Goal: Task Accomplishment & Management: Use online tool/utility

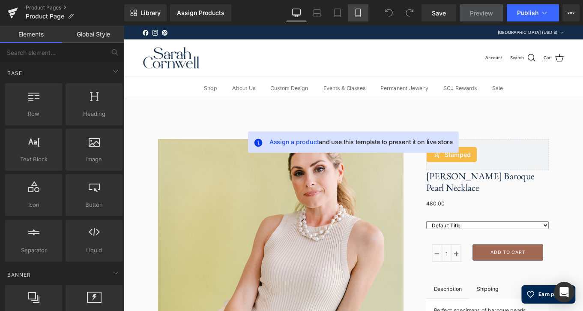
click at [360, 15] on icon at bounding box center [358, 15] width 5 height 0
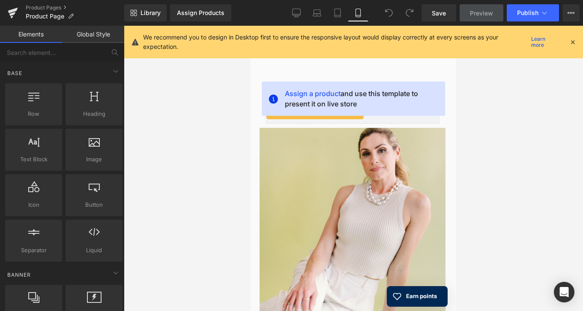
scroll to position [25, 0]
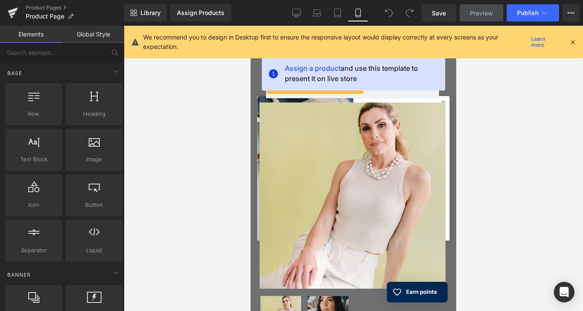
click at [571, 41] on icon at bounding box center [573, 42] width 8 height 8
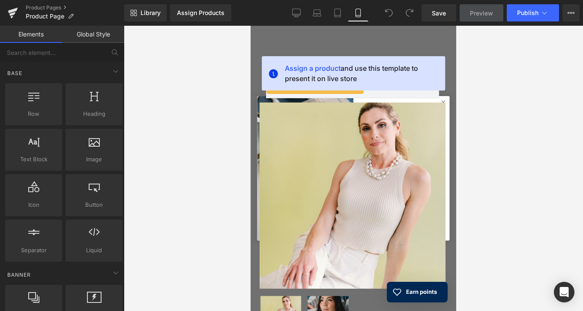
click at [507, 163] on div at bounding box center [353, 168] width 459 height 285
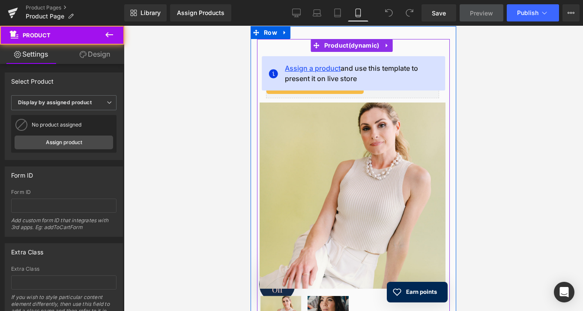
click at [326, 66] on span "Assign a product" at bounding box center [313, 68] width 56 height 9
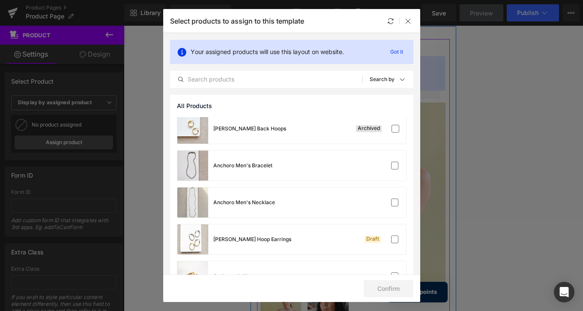
scroll to position [2630, 0]
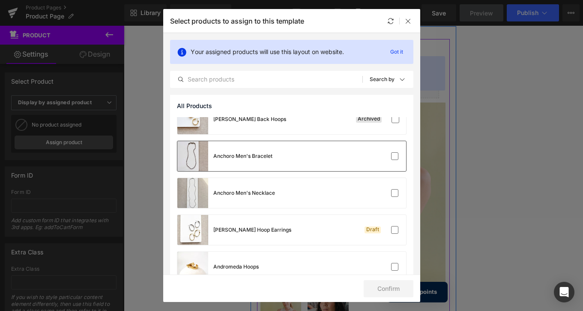
click at [251, 155] on div "Anchoro Men's Bracelet" at bounding box center [242, 156] width 59 height 8
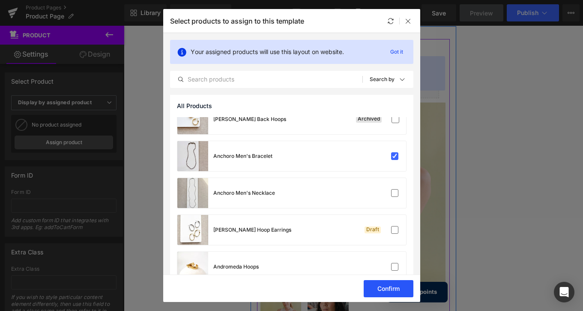
click at [388, 286] on button "Confirm" at bounding box center [389, 288] width 50 height 17
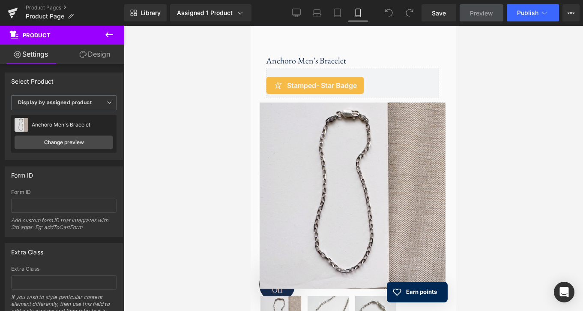
click at [108, 37] on icon at bounding box center [109, 35] width 10 height 10
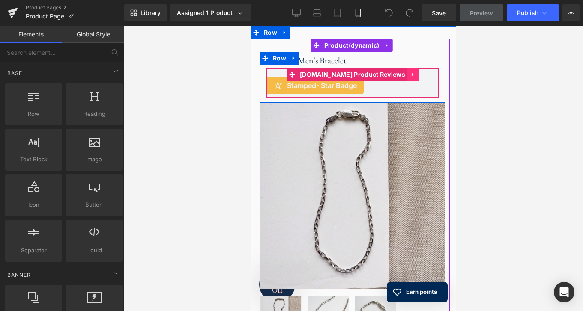
click at [407, 72] on link at bounding box center [412, 74] width 11 height 13
click at [413, 75] on link at bounding box center [418, 74] width 11 height 13
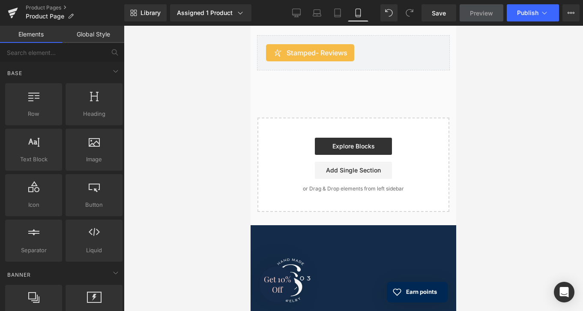
scroll to position [944, 0]
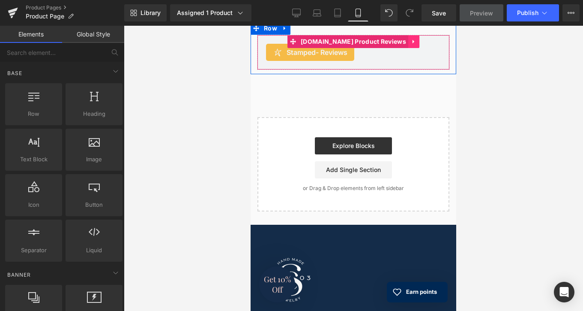
click at [408, 45] on link at bounding box center [413, 41] width 11 height 13
click at [414, 42] on link at bounding box center [419, 41] width 11 height 13
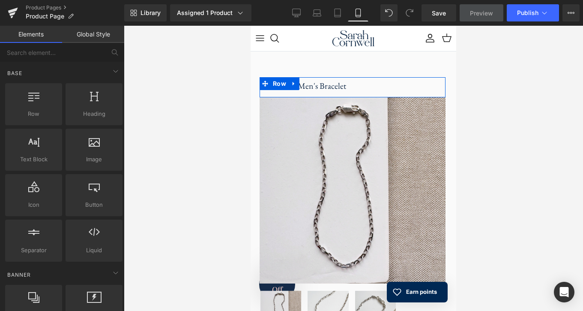
scroll to position [0, 0]
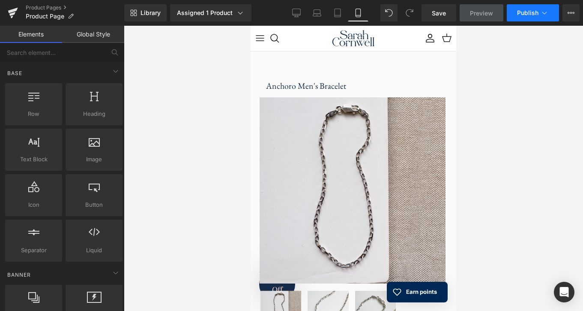
click at [522, 9] on span "Publish" at bounding box center [527, 12] width 21 height 7
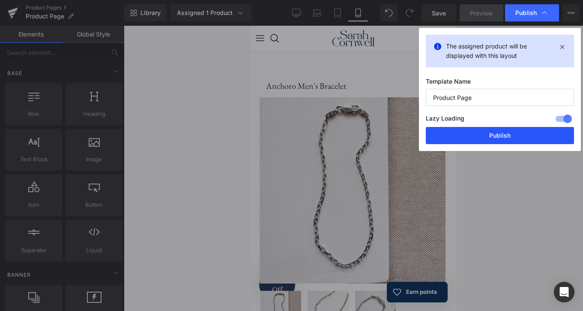
click at [484, 134] on button "Publish" at bounding box center [500, 135] width 148 height 17
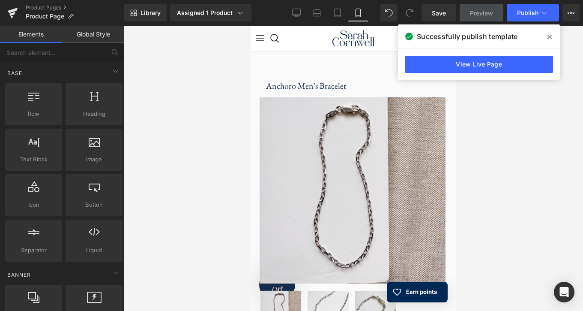
click at [549, 35] on icon at bounding box center [550, 36] width 4 height 7
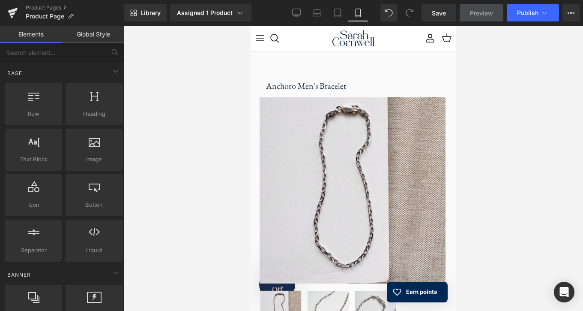
click at [495, 108] on div at bounding box center [353, 168] width 459 height 285
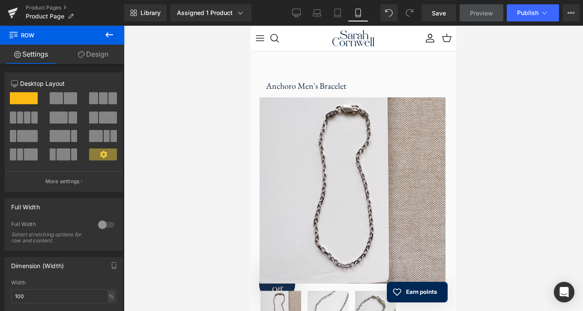
click at [108, 35] on icon at bounding box center [109, 34] width 8 height 5
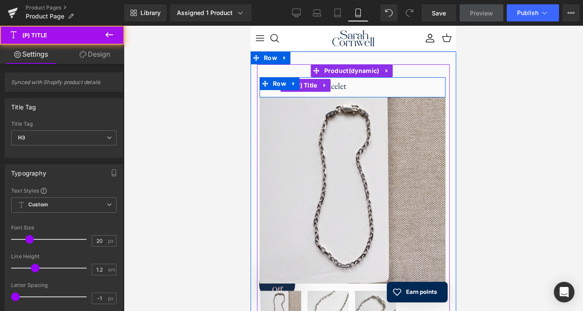
click at [368, 87] on h3 "Anchoro Men's Bracelet" at bounding box center [352, 85] width 173 height 16
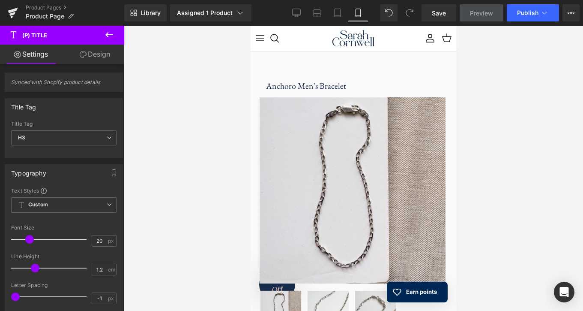
click at [98, 55] on link "Design" at bounding box center [95, 54] width 62 height 19
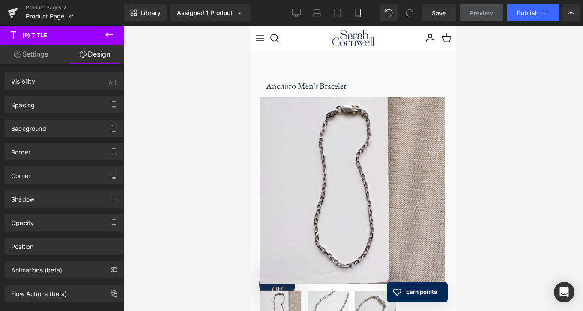
click at [106, 33] on icon at bounding box center [109, 35] width 10 height 10
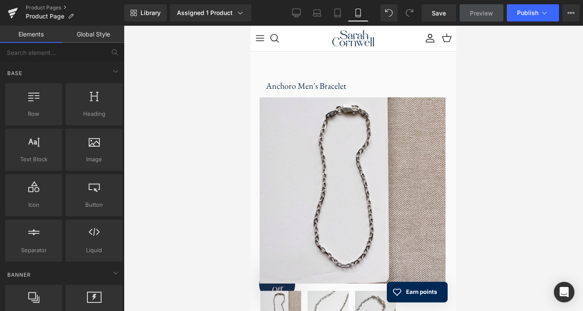
click at [490, 14] on span "Preview" at bounding box center [481, 13] width 23 height 9
click at [536, 12] on span "Publish" at bounding box center [527, 12] width 21 height 7
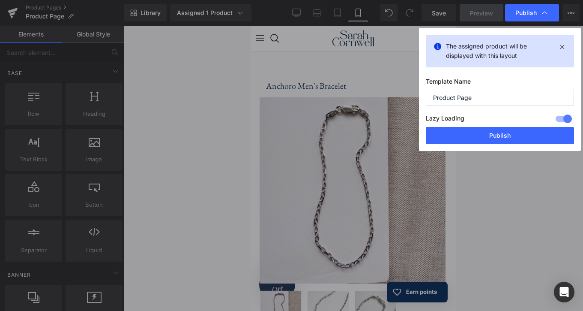
click at [504, 96] on input "Product Page" at bounding box center [500, 97] width 148 height 17
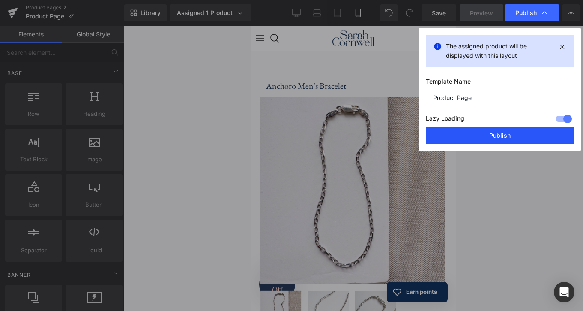
click at [496, 138] on button "Publish" at bounding box center [500, 135] width 148 height 17
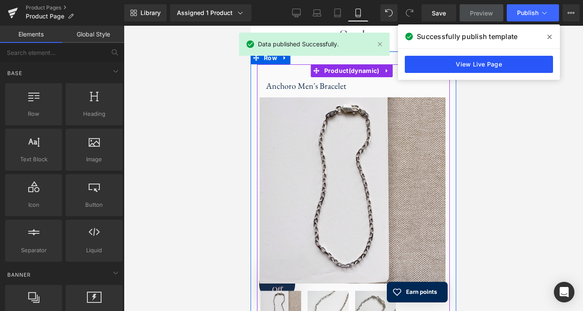
click at [444, 64] on link "View Live Page" at bounding box center [479, 64] width 148 height 17
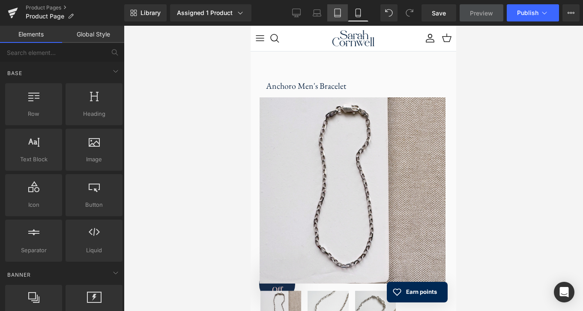
click at [336, 14] on icon at bounding box center [337, 13] width 9 height 9
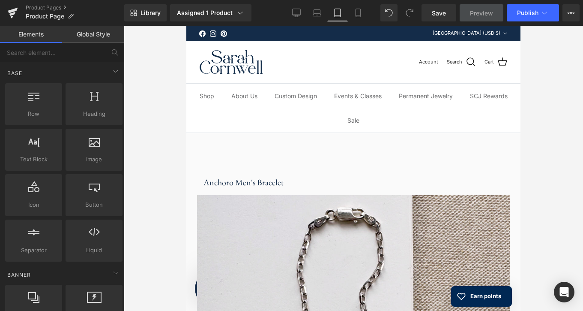
scroll to position [107, 0]
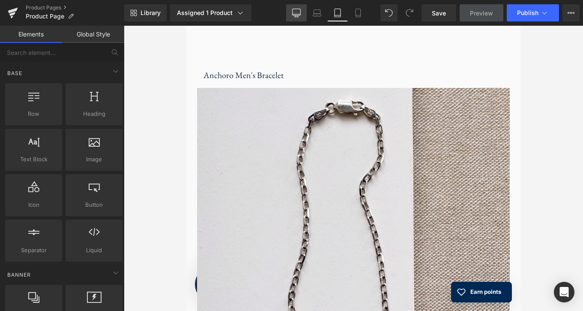
click at [297, 12] on icon at bounding box center [296, 13] width 9 height 9
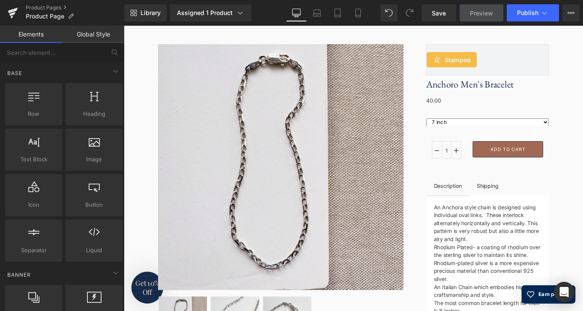
scroll to position [83, 0]
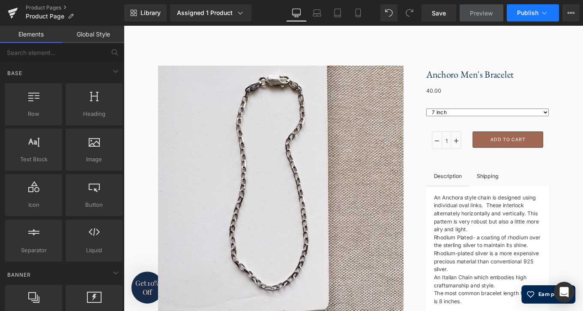
click at [536, 7] on button "Publish" at bounding box center [533, 12] width 52 height 17
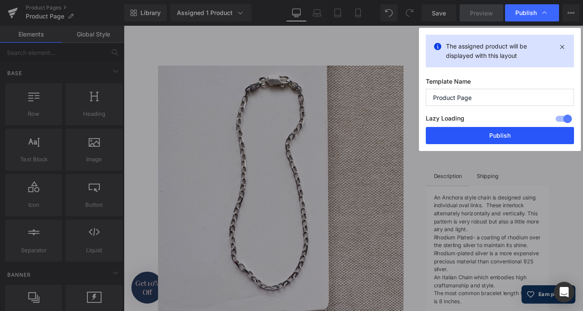
click at [506, 136] on button "Publish" at bounding box center [500, 135] width 148 height 17
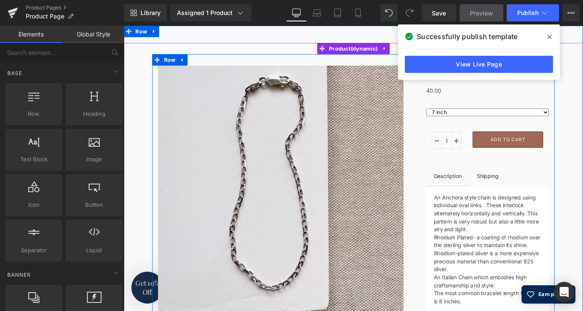
click at [549, 36] on icon at bounding box center [550, 37] width 4 height 4
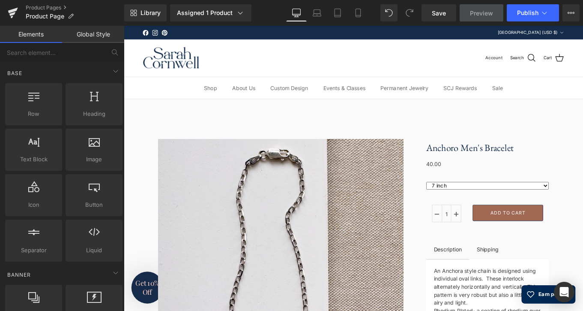
scroll to position [0, 0]
click at [317, 15] on icon at bounding box center [316, 15] width 1 height 0
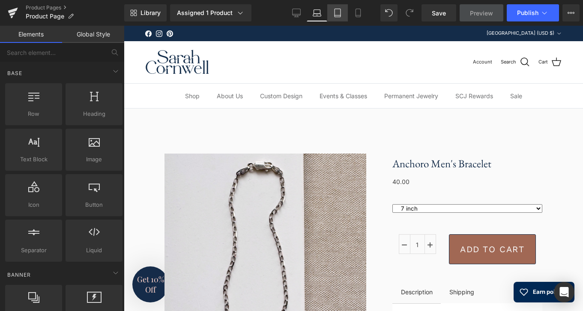
click at [337, 17] on link "Tablet" at bounding box center [337, 12] width 21 height 17
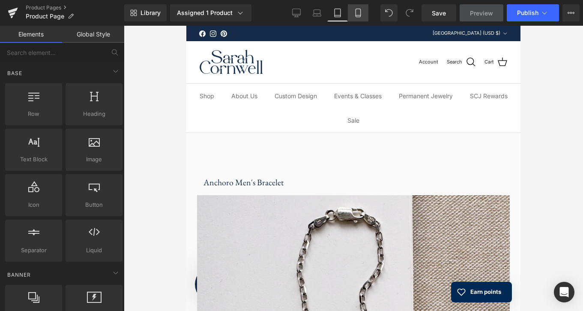
click at [356, 13] on icon at bounding box center [358, 13] width 5 height 8
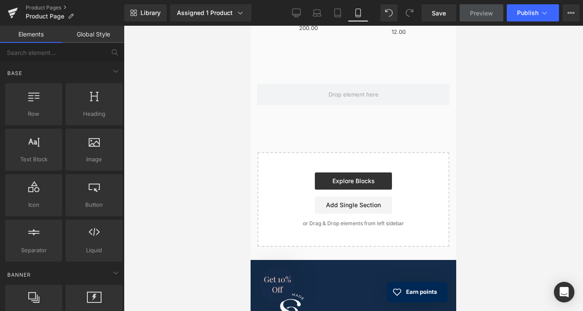
scroll to position [896, 0]
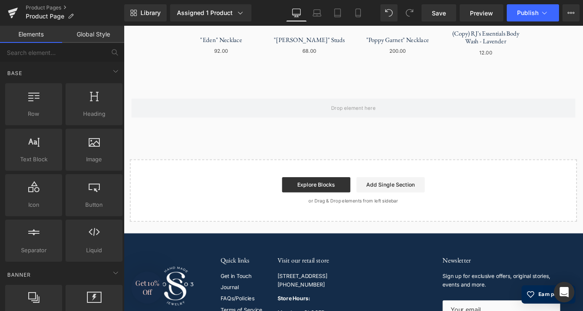
scroll to position [655, 0]
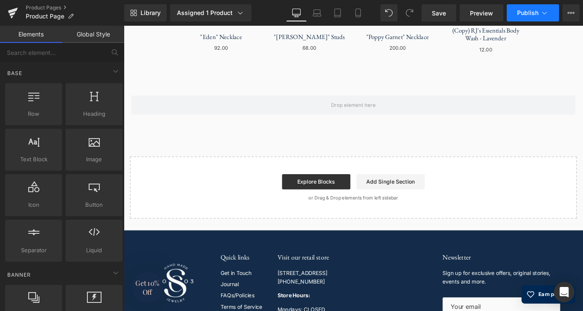
click at [532, 12] on span "Publish" at bounding box center [527, 12] width 21 height 7
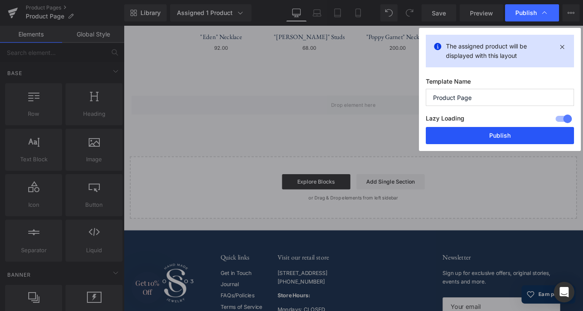
click at [507, 132] on button "Publish" at bounding box center [500, 135] width 148 height 17
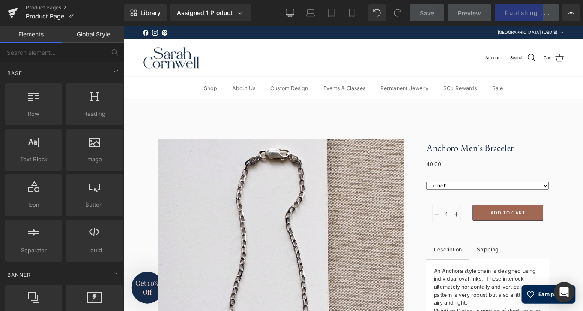
scroll to position [0, 0]
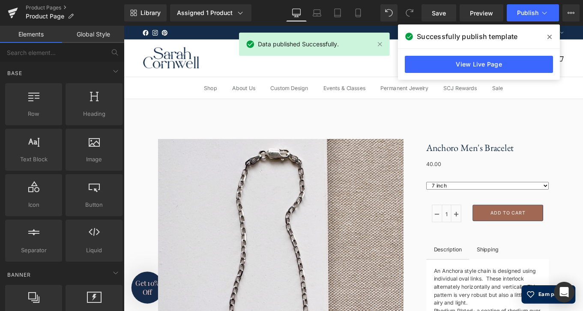
click at [548, 35] on icon at bounding box center [550, 36] width 4 height 7
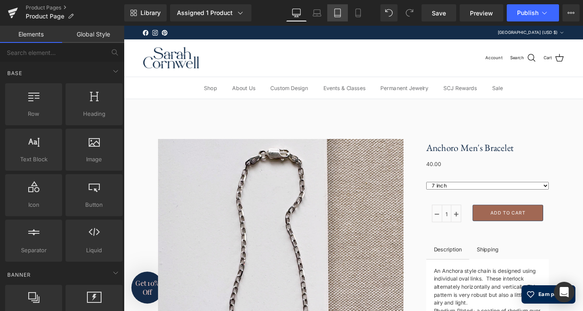
click at [336, 13] on icon at bounding box center [337, 13] width 9 height 9
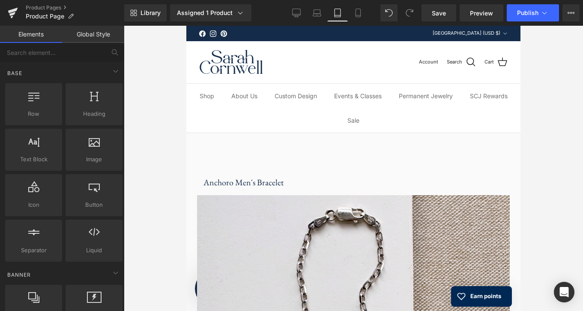
scroll to position [107, 0]
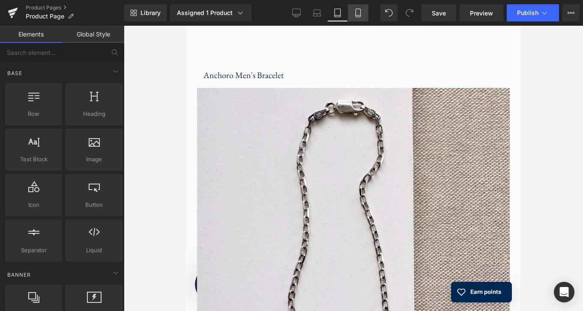
click at [360, 15] on icon at bounding box center [358, 13] width 5 height 8
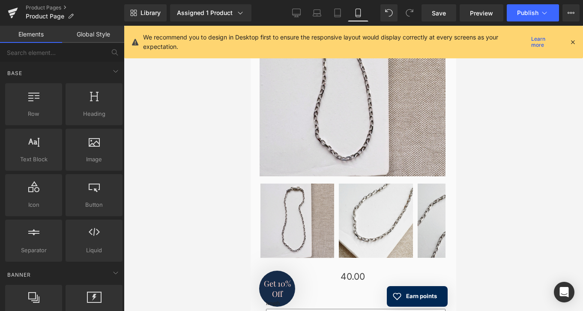
scroll to position [25, 0]
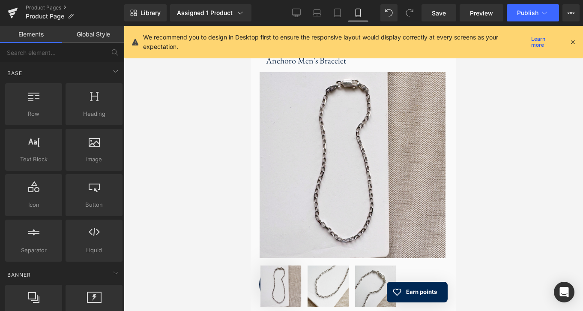
click at [573, 42] on icon at bounding box center [573, 42] width 8 height 8
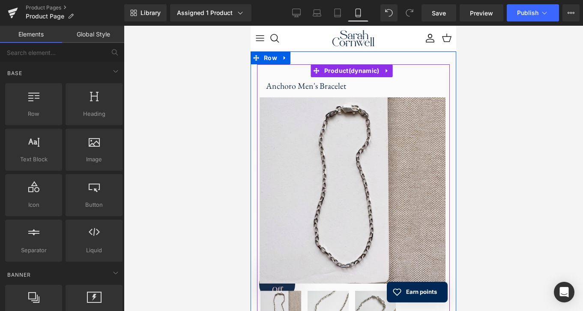
scroll to position [0, 0]
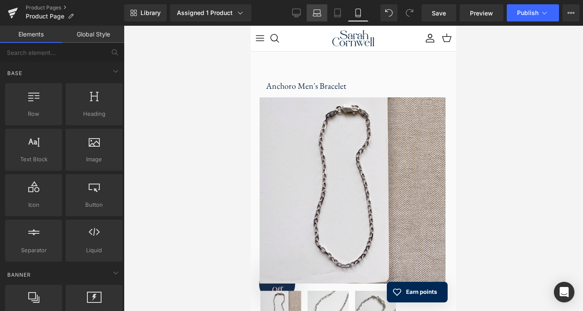
click at [317, 14] on icon at bounding box center [317, 15] width 8 height 3
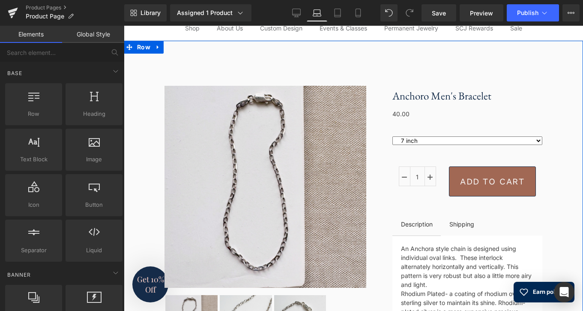
scroll to position [63, 0]
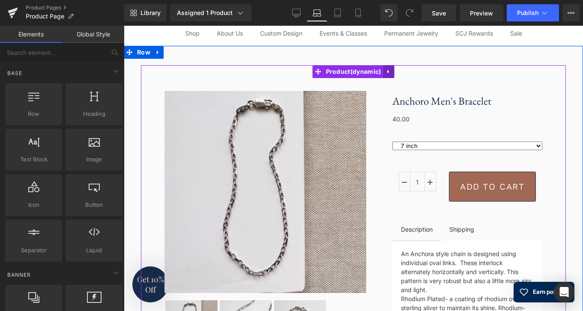
click at [389, 70] on link at bounding box center [388, 71] width 11 height 13
click at [405, 70] on link at bounding box center [405, 71] width 11 height 13
click at [384, 71] on link at bounding box center [388, 71] width 11 height 13
click at [396, 73] on link at bounding box center [394, 71] width 11 height 13
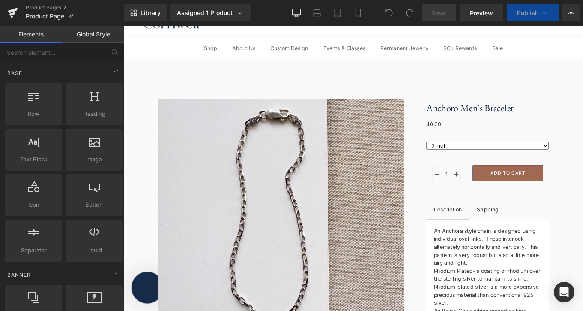
scroll to position [39, 0]
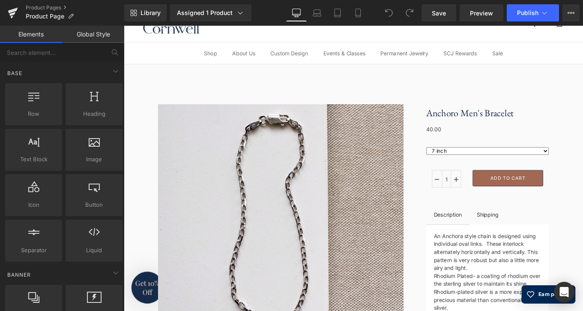
click at [98, 35] on link "Global Style" at bounding box center [93, 34] width 62 height 17
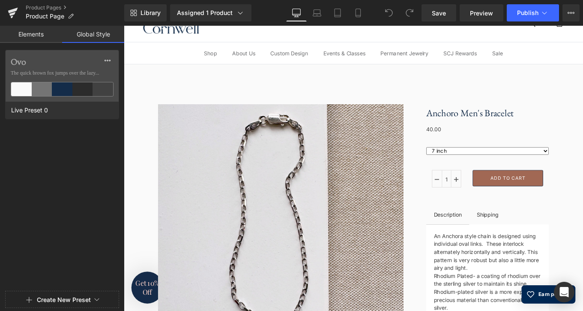
click at [30, 32] on link "Elements" at bounding box center [31, 34] width 62 height 17
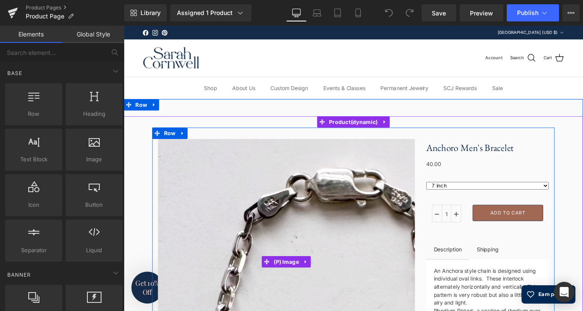
scroll to position [0, 0]
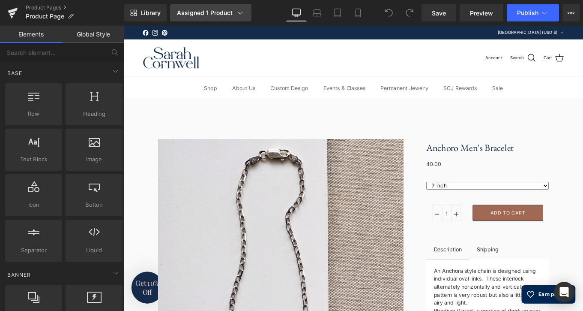
click at [237, 16] on icon at bounding box center [240, 13] width 9 height 9
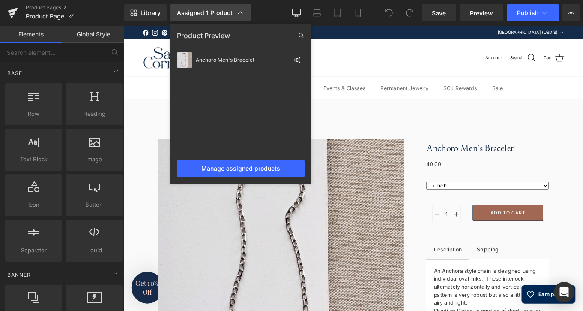
click at [237, 16] on icon at bounding box center [240, 13] width 9 height 9
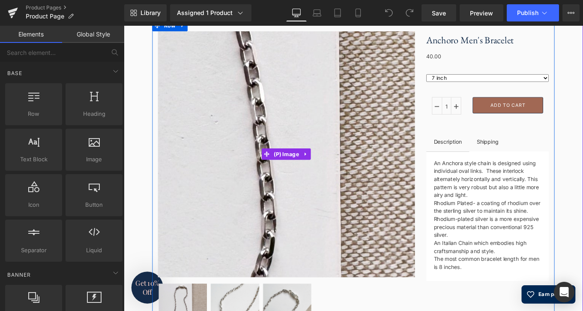
scroll to position [124, 0]
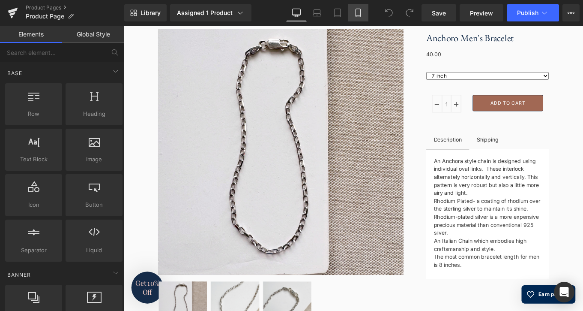
click at [357, 13] on icon at bounding box center [358, 13] width 9 height 9
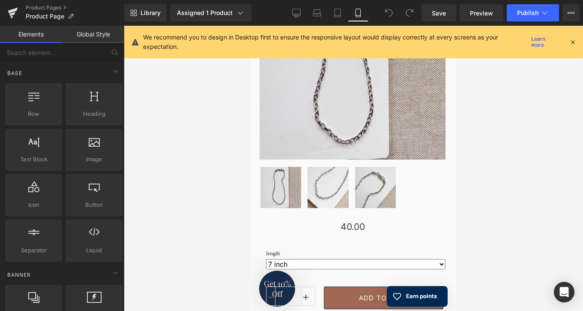
scroll to position [1098, 0]
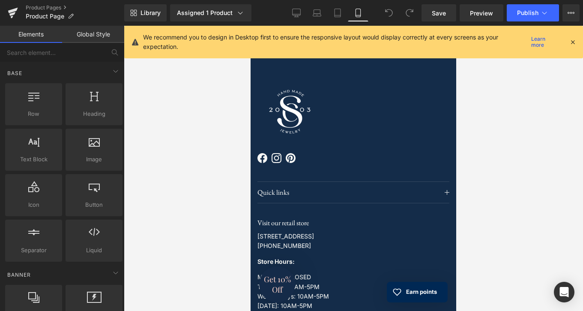
click at [570, 42] on icon at bounding box center [573, 42] width 8 height 8
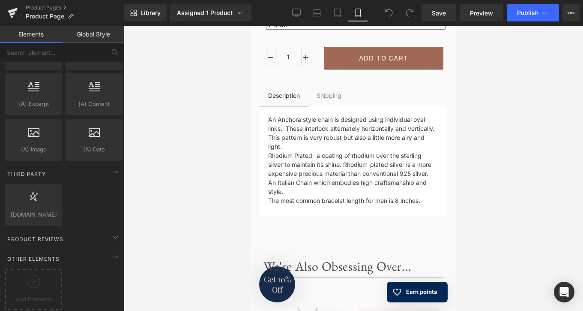
scroll to position [1641, 0]
click at [112, 233] on icon at bounding box center [116, 237] width 10 height 10
click at [113, 232] on icon at bounding box center [116, 237] width 10 height 10
click at [111, 252] on icon at bounding box center [116, 257] width 10 height 10
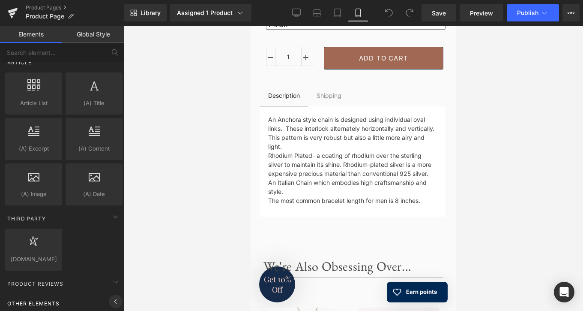
click at [111, 296] on icon at bounding box center [116, 301] width 10 height 10
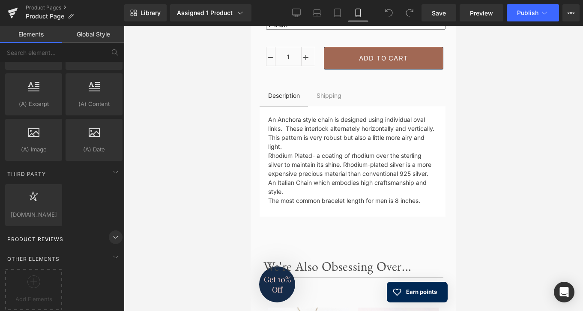
click at [112, 232] on icon at bounding box center [116, 237] width 10 height 10
click at [51, 196] on div at bounding box center [34, 200] width 52 height 19
click at [55, 191] on div at bounding box center [34, 200] width 52 height 19
click at [53, 191] on div at bounding box center [34, 200] width 52 height 19
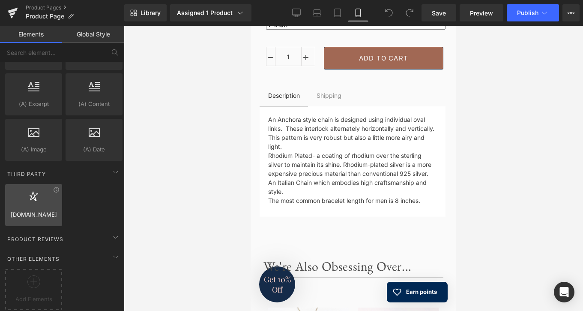
click at [54, 191] on div at bounding box center [34, 200] width 52 height 19
click at [34, 200] on div at bounding box center [34, 200] width 52 height 19
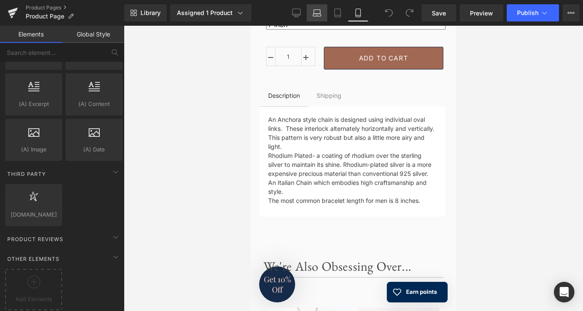
click at [320, 15] on icon at bounding box center [317, 13] width 9 height 9
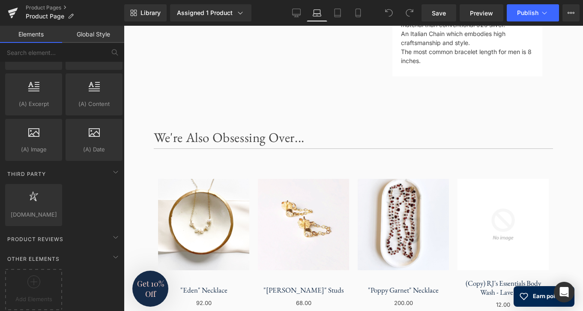
scroll to position [83, 0]
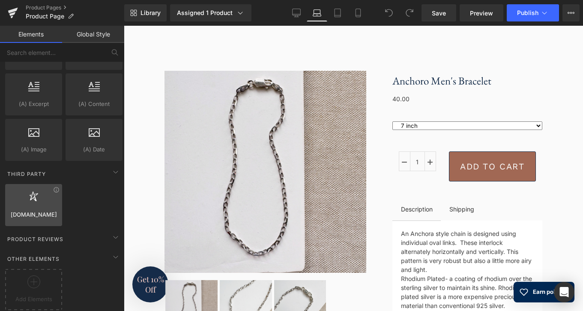
click at [55, 191] on div at bounding box center [34, 200] width 52 height 19
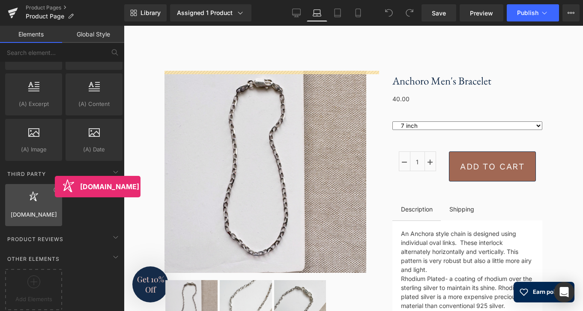
click at [55, 191] on div at bounding box center [34, 200] width 52 height 19
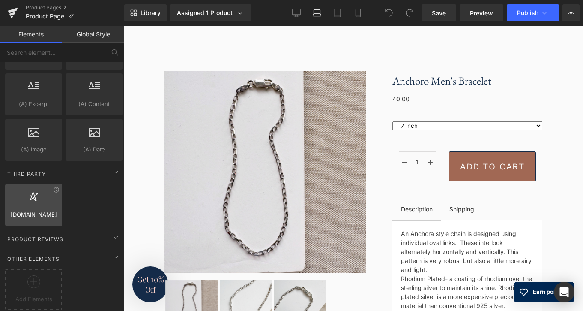
click at [55, 191] on div at bounding box center [34, 200] width 52 height 19
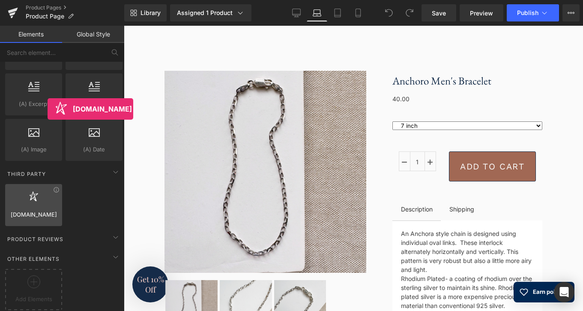
click at [48, 192] on div at bounding box center [34, 200] width 52 height 19
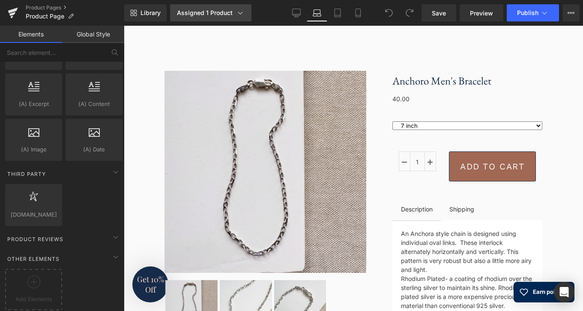
click at [236, 14] on icon at bounding box center [240, 13] width 9 height 9
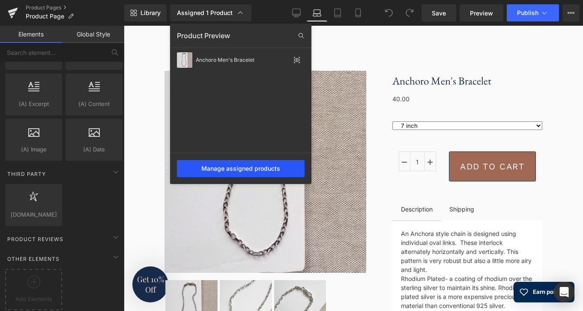
click at [244, 167] on div "Manage assigned products" at bounding box center [241, 168] width 128 height 17
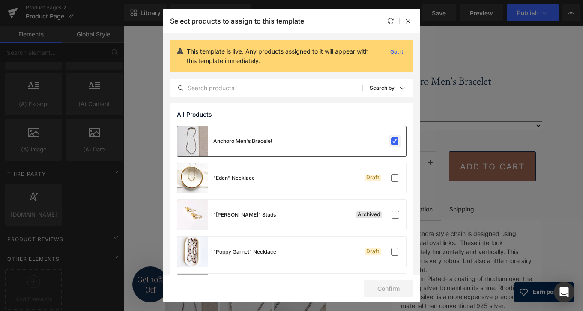
click at [391, 137] on label at bounding box center [395, 141] width 8 height 8
click at [395, 141] on input "checkbox" at bounding box center [395, 141] width 0 height 0
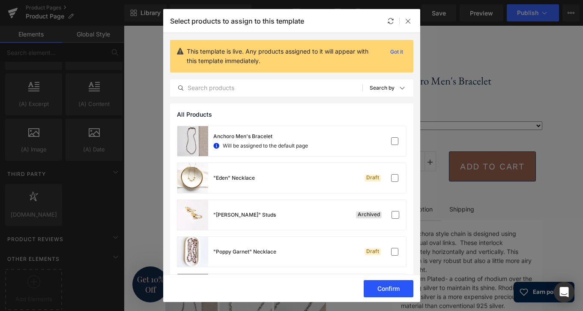
click at [372, 289] on button "Confirm" at bounding box center [389, 288] width 50 height 17
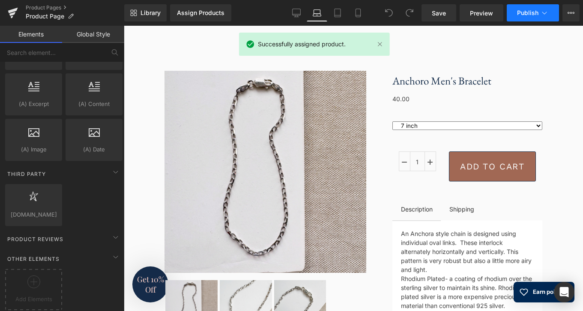
click at [524, 14] on span "Publish" at bounding box center [527, 12] width 21 height 7
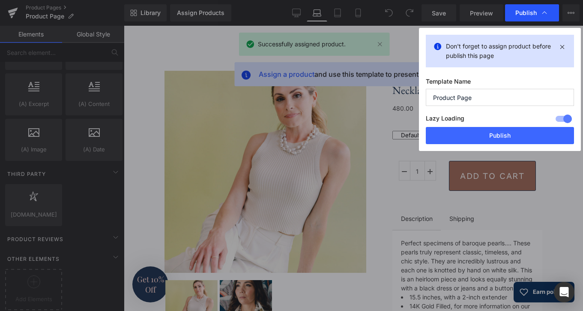
click at [524, 15] on span "Publish" at bounding box center [525, 13] width 21 height 8
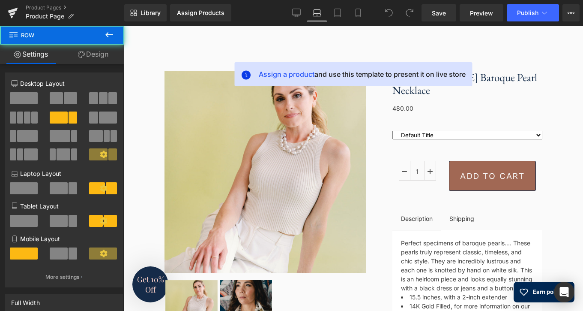
click at [478, 137] on div "Ella Baroque Pearl Necklace (P) Title 0 480.00 (P) Price Default Title (P) Vari…" at bounding box center [467, 207] width 163 height 273
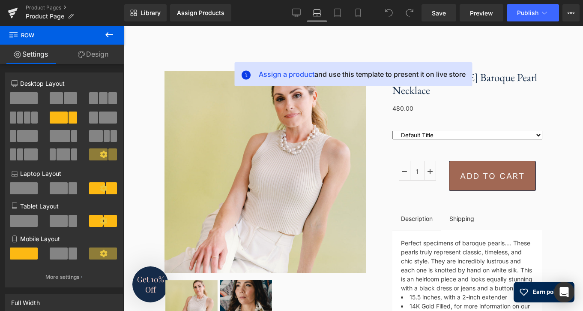
click at [108, 33] on icon at bounding box center [109, 34] width 8 height 5
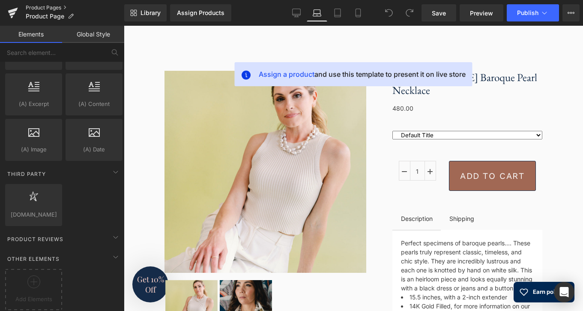
click at [62, 8] on link "Product Pages" at bounding box center [75, 7] width 99 height 7
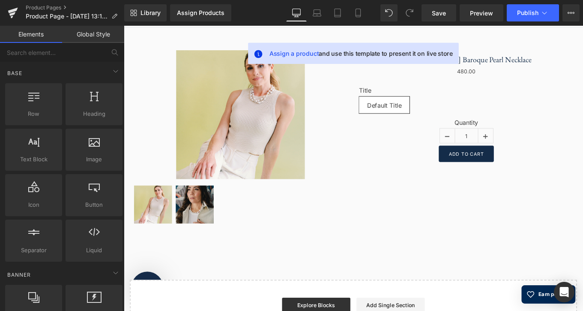
scroll to position [80, 0]
click at [195, 17] on link "Assign Products" at bounding box center [200, 12] width 61 height 17
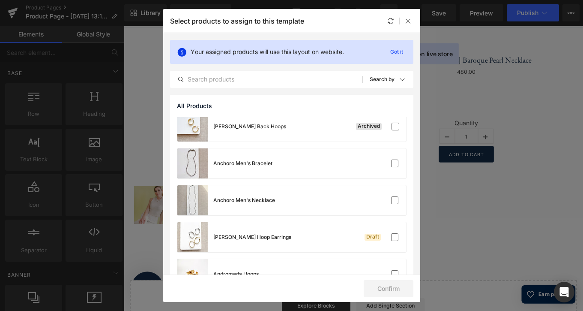
scroll to position [2623, 0]
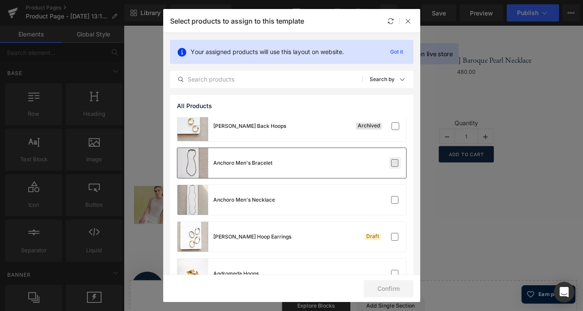
click at [391, 162] on label at bounding box center [395, 163] width 8 height 8
click at [395, 163] on input "checkbox" at bounding box center [395, 163] width 0 height 0
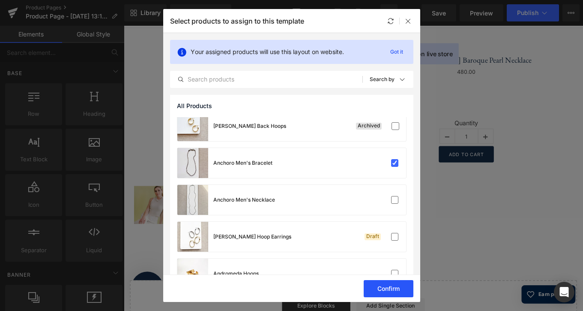
click at [394, 283] on button "Confirm" at bounding box center [389, 288] width 50 height 17
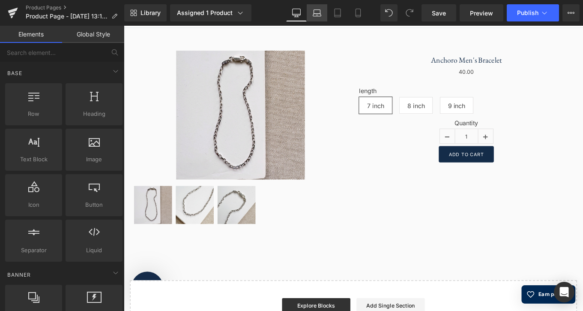
click at [315, 14] on icon at bounding box center [317, 15] width 8 height 3
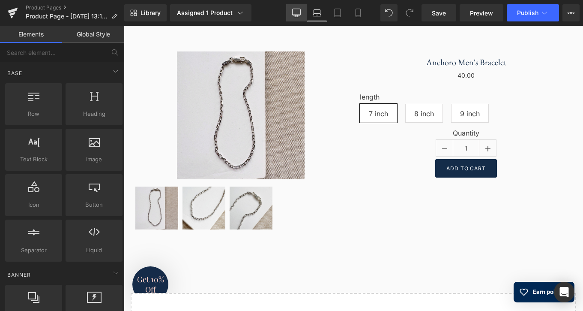
click at [297, 14] on icon at bounding box center [296, 14] width 8 height 0
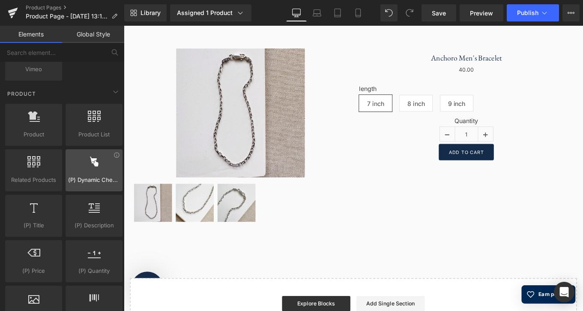
scroll to position [679, 0]
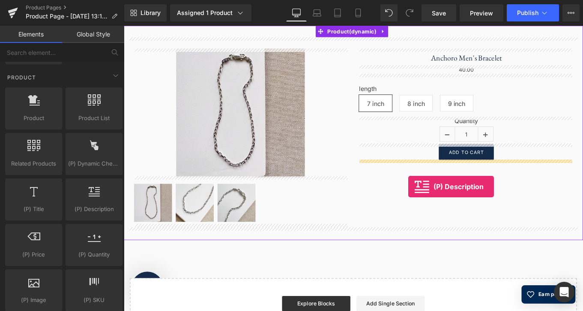
drag, startPoint x: 220, startPoint y: 226, endPoint x: 445, endPoint y: 207, distance: 225.7
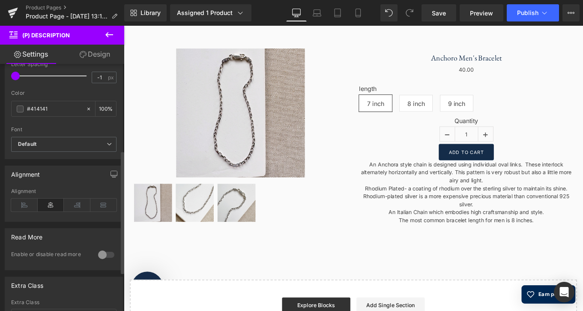
scroll to position [181, 0]
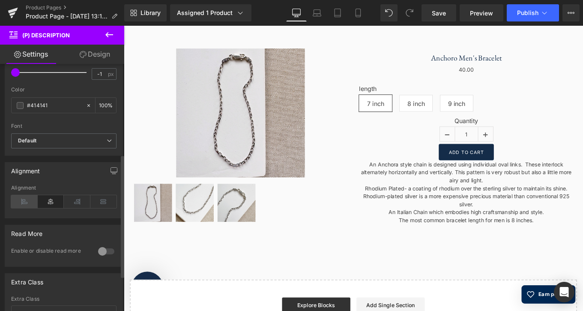
click at [27, 202] on icon at bounding box center [24, 201] width 27 height 13
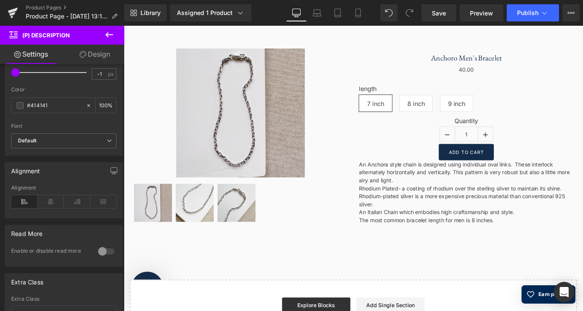
click at [106, 33] on icon at bounding box center [109, 35] width 10 height 10
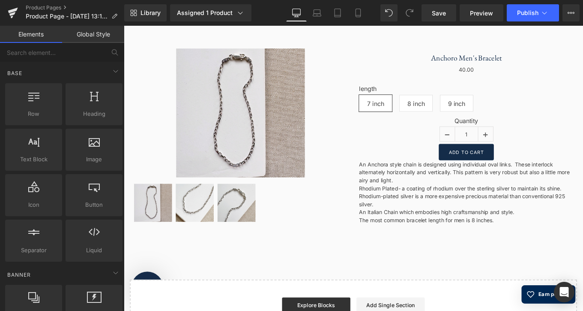
scroll to position [0, 0]
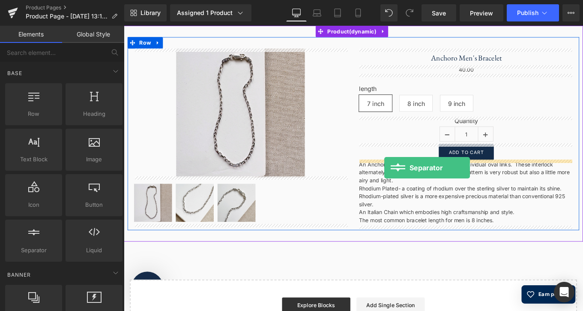
drag, startPoint x: 169, startPoint y: 270, endPoint x: 417, endPoint y: 185, distance: 262.6
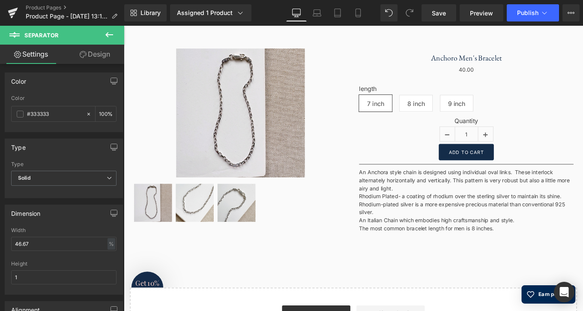
click at [108, 34] on icon at bounding box center [109, 35] width 10 height 10
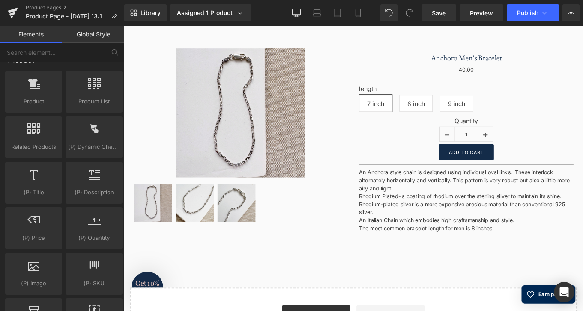
scroll to position [696, 0]
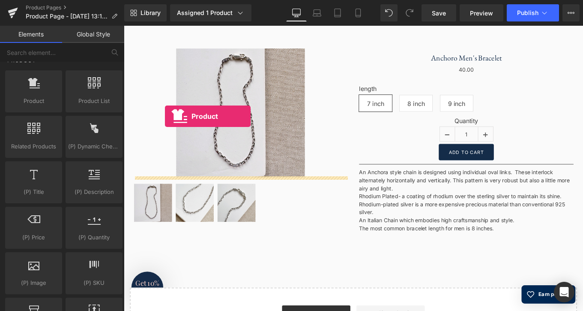
drag, startPoint x: 167, startPoint y: 116, endPoint x: 170, endPoint y: 128, distance: 12.0
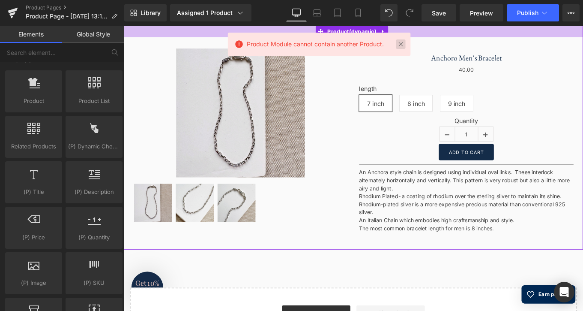
click at [400, 45] on link at bounding box center [400, 43] width 9 height 9
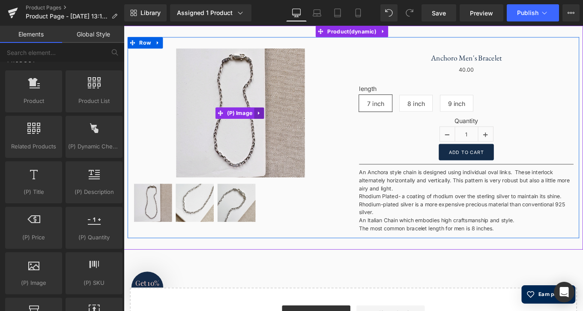
click at [279, 123] on link at bounding box center [276, 124] width 11 height 13
click at [295, 123] on link at bounding box center [293, 124] width 11 height 13
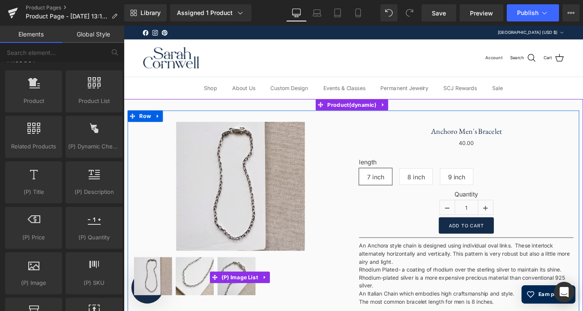
scroll to position [0, 0]
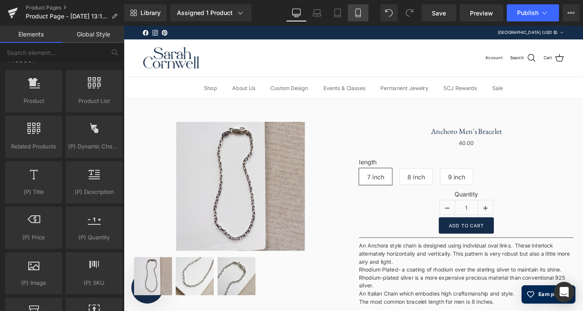
click at [357, 11] on icon at bounding box center [358, 13] width 9 height 9
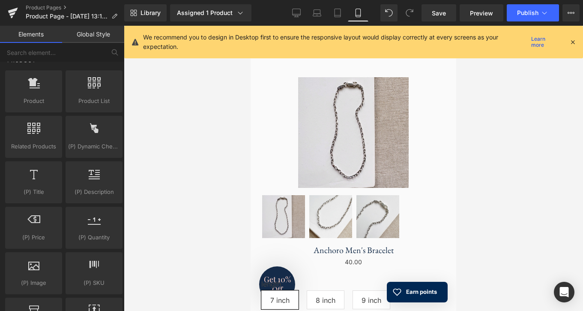
click at [573, 41] on icon at bounding box center [573, 42] width 8 height 8
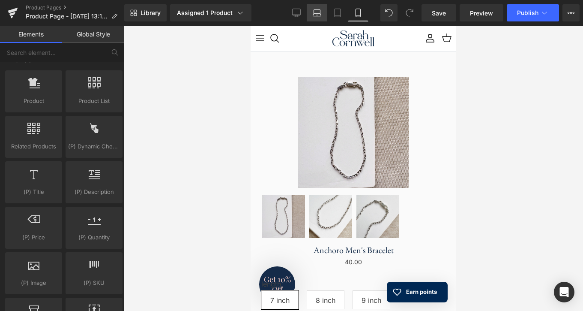
click at [313, 15] on icon at bounding box center [317, 13] width 9 height 9
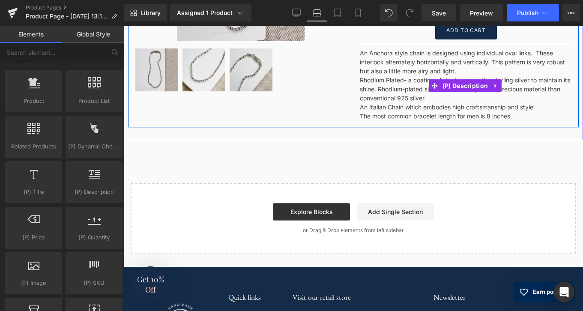
scroll to position [223, 0]
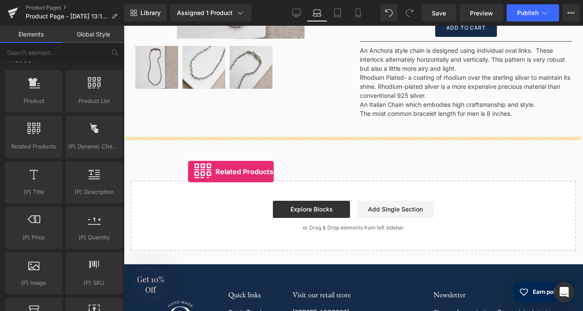
drag, startPoint x: 165, startPoint y: 169, endPoint x: 188, endPoint y: 171, distance: 22.8
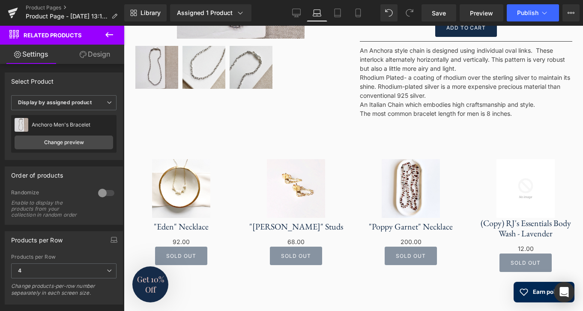
click at [106, 33] on icon at bounding box center [109, 35] width 10 height 10
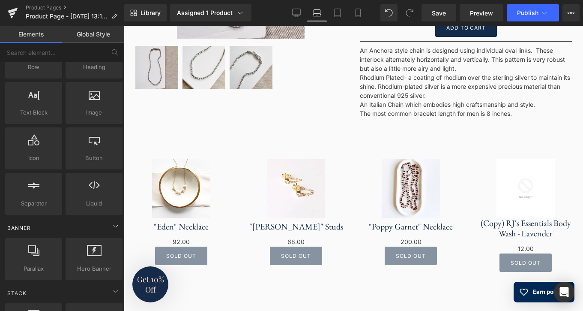
scroll to position [7, 0]
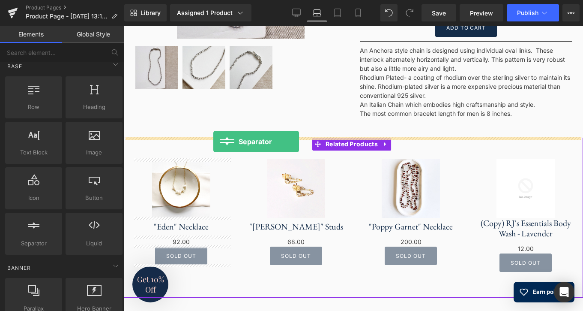
drag, startPoint x: 168, startPoint y: 255, endPoint x: 213, endPoint y: 141, distance: 122.8
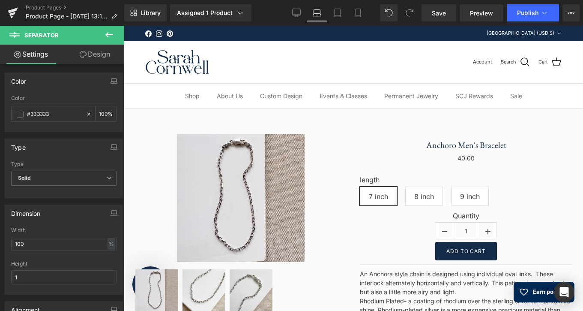
scroll to position [0, 0]
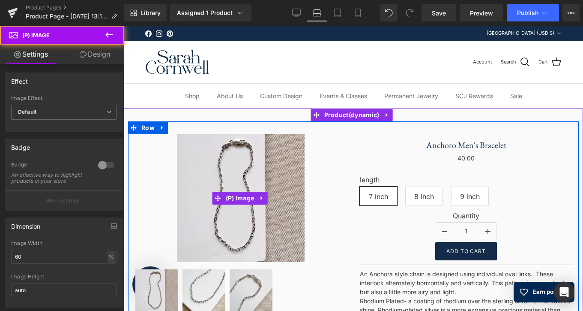
click at [160, 166] on div "Sale Off" at bounding box center [241, 198] width 213 height 128
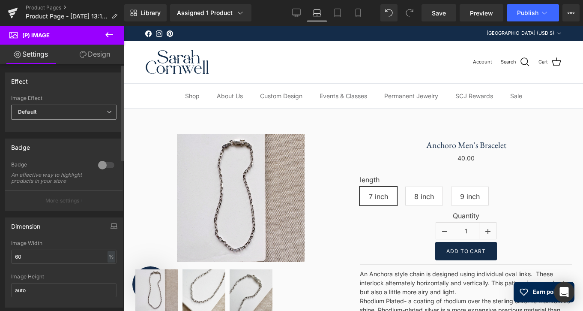
click at [58, 110] on span "Default" at bounding box center [63, 112] width 105 height 15
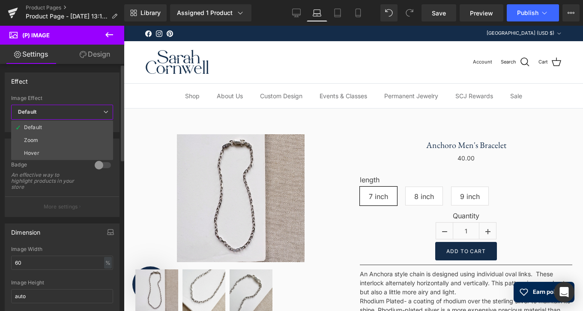
click at [58, 110] on span "Default" at bounding box center [62, 112] width 102 height 15
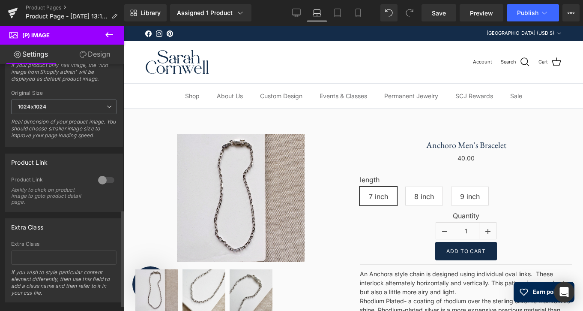
scroll to position [374, 0]
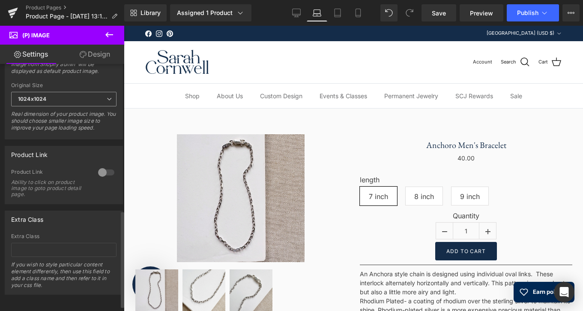
click at [107, 102] on icon at bounding box center [109, 98] width 5 height 5
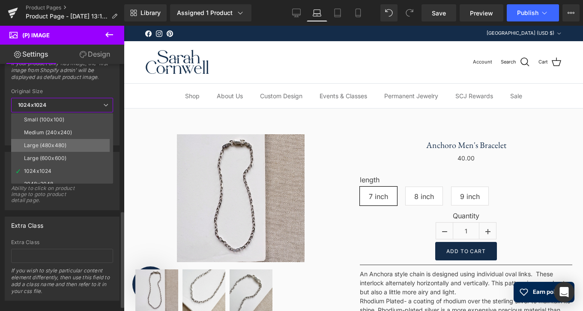
click at [84, 142] on li "Large (480x480)" at bounding box center [64, 145] width 106 height 13
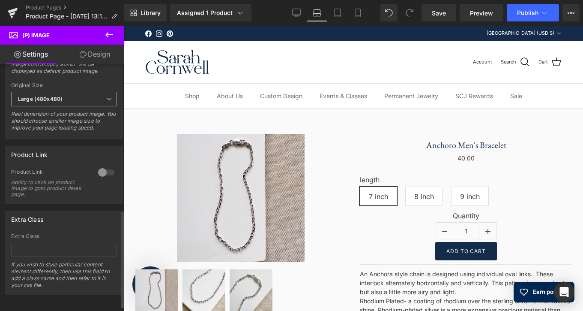
click at [108, 101] on span "Large (480x480)" at bounding box center [63, 99] width 105 height 15
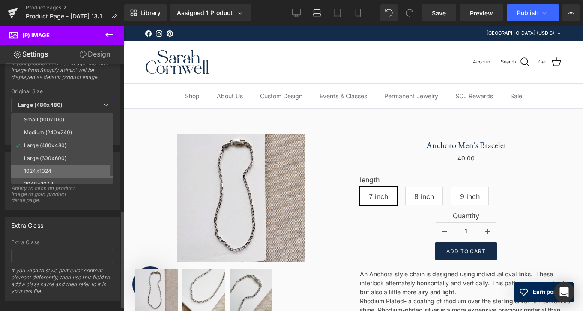
click at [78, 168] on li "1024x1024" at bounding box center [64, 171] width 106 height 13
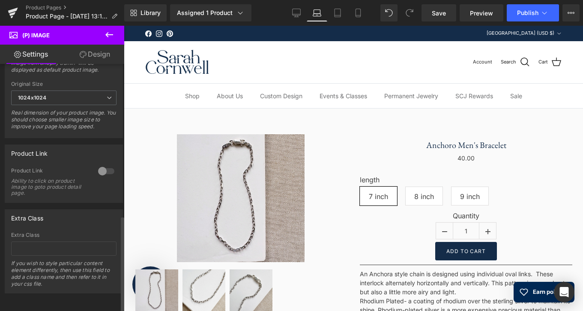
scroll to position [387, 0]
click at [106, 166] on div at bounding box center [106, 171] width 21 height 14
click at [98, 165] on div at bounding box center [106, 171] width 21 height 14
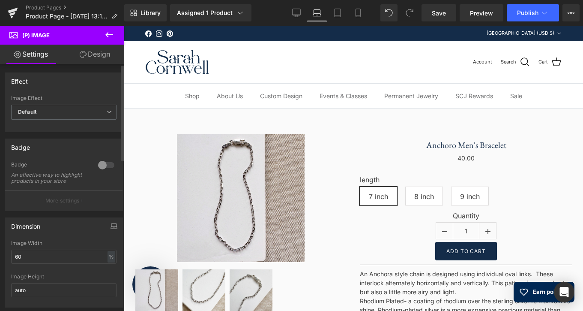
scroll to position [0, 0]
click at [97, 53] on link "Design" at bounding box center [95, 54] width 62 height 19
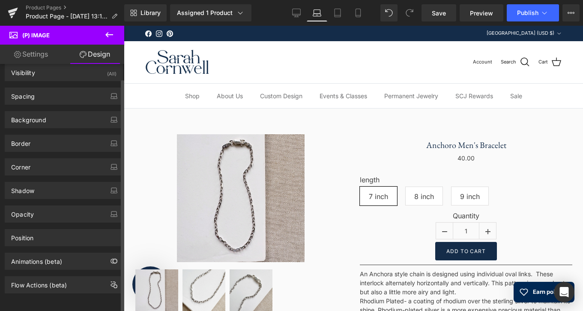
scroll to position [15, 0]
click at [110, 36] on icon at bounding box center [109, 35] width 10 height 10
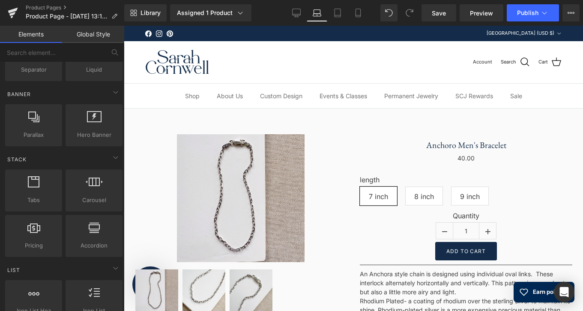
scroll to position [181, 0]
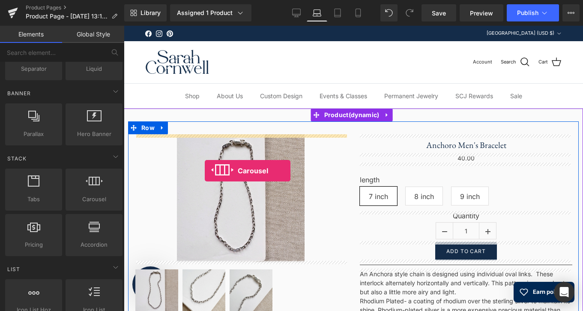
drag, startPoint x: 216, startPoint y: 213, endPoint x: 205, endPoint y: 171, distance: 43.9
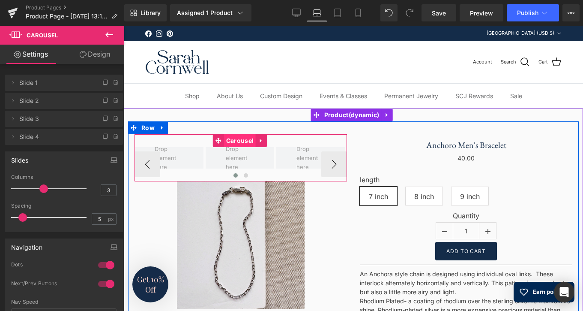
click at [252, 139] on span "Carousel" at bounding box center [240, 140] width 32 height 13
click at [262, 142] on link at bounding box center [261, 140] width 11 height 13
click at [267, 140] on link at bounding box center [266, 140] width 11 height 13
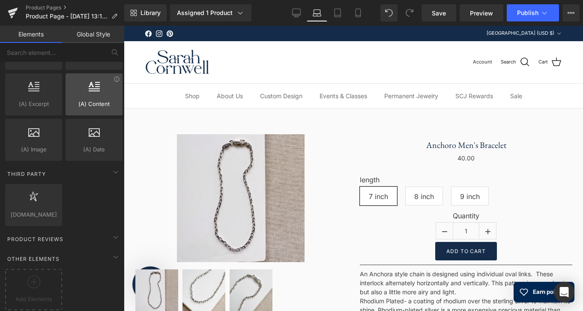
scroll to position [1641, 0]
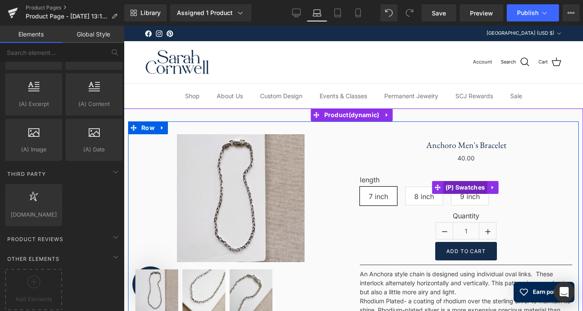
click at [470, 186] on span "(P) Swatches" at bounding box center [465, 187] width 44 height 13
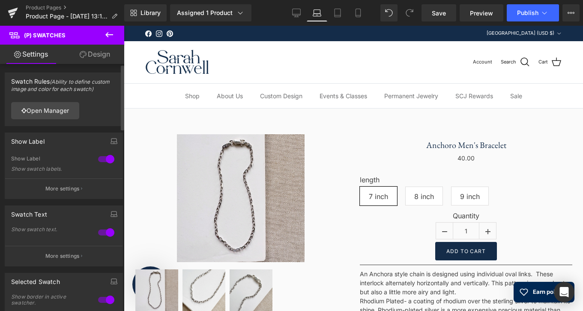
click at [99, 161] on div at bounding box center [106, 159] width 21 height 14
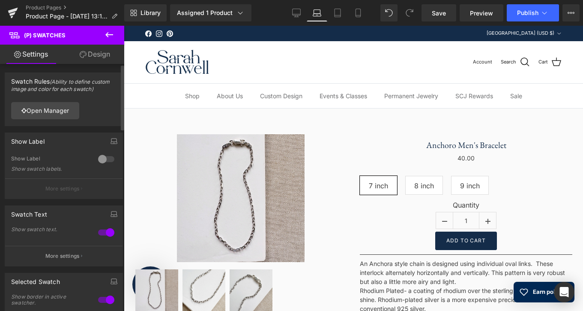
click at [108, 161] on div at bounding box center [106, 159] width 21 height 14
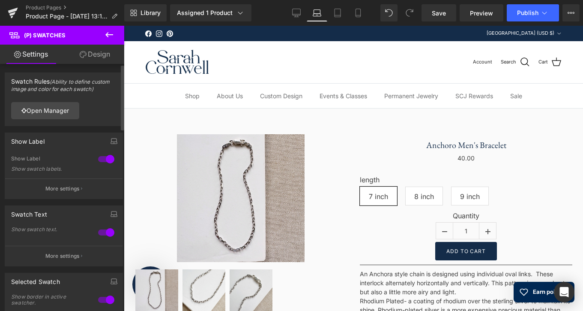
click at [101, 162] on div at bounding box center [106, 159] width 21 height 14
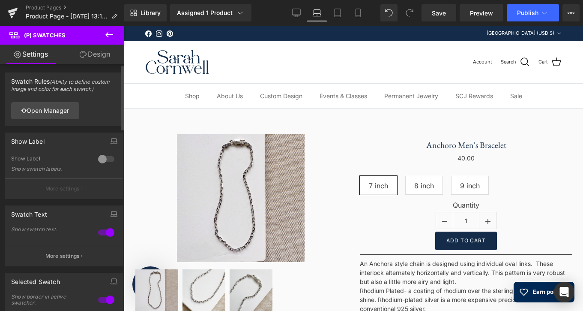
click at [99, 232] on div at bounding box center [106, 232] width 21 height 14
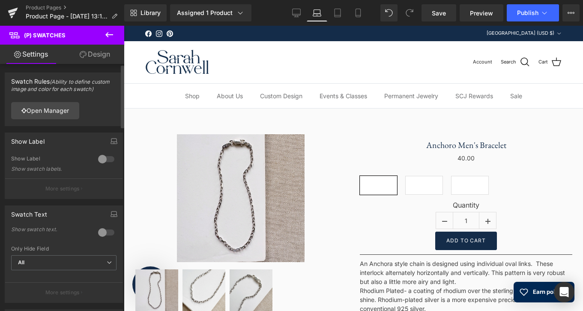
click at [108, 231] on div at bounding box center [106, 232] width 21 height 14
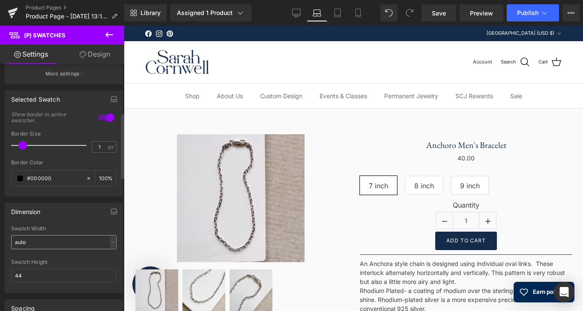
scroll to position [183, 0]
click at [68, 243] on input "auto" at bounding box center [63, 241] width 105 height 14
click at [110, 242] on div "-" at bounding box center [112, 242] width 5 height 12
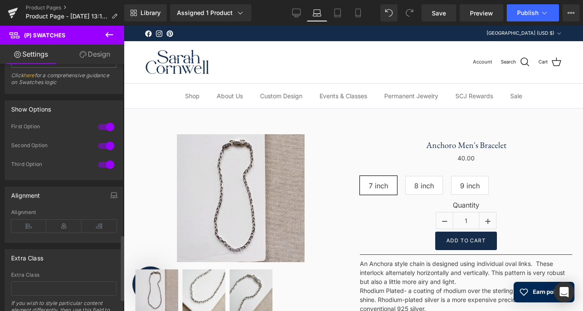
scroll to position [641, 0]
click at [33, 222] on icon at bounding box center [28, 224] width 35 height 13
click at [60, 226] on icon at bounding box center [63, 224] width 35 height 13
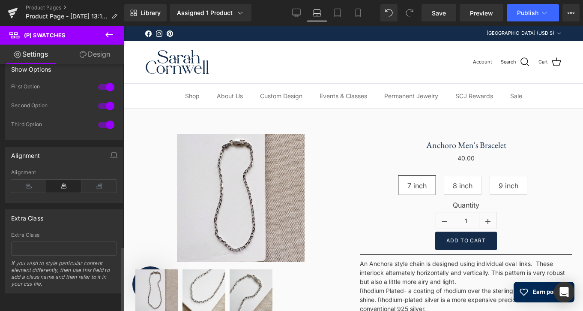
scroll to position [685, 0]
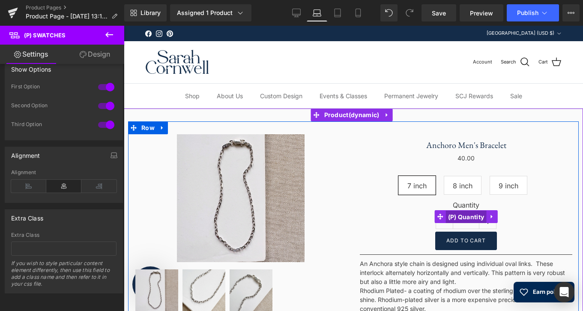
click at [469, 215] on span "(P) Quantity" at bounding box center [466, 216] width 41 height 13
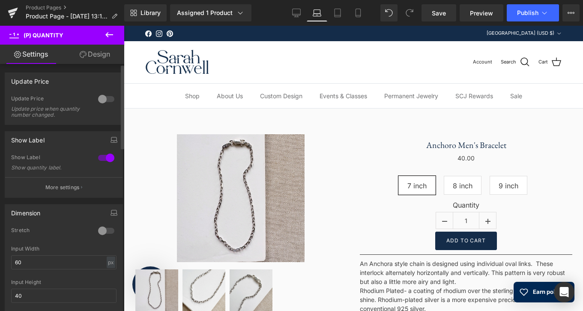
click at [99, 157] on div at bounding box center [106, 158] width 21 height 14
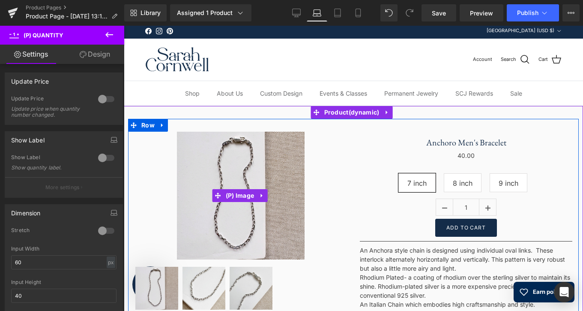
scroll to position [2, 0]
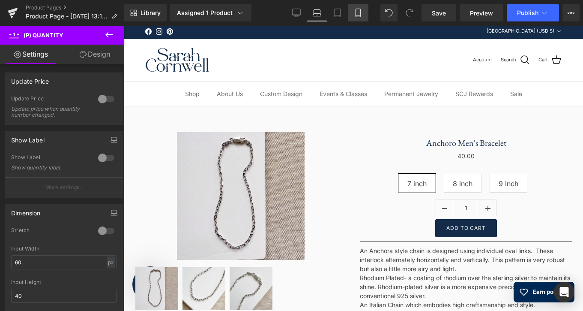
click at [358, 12] on icon at bounding box center [358, 13] width 9 height 9
type input "100"
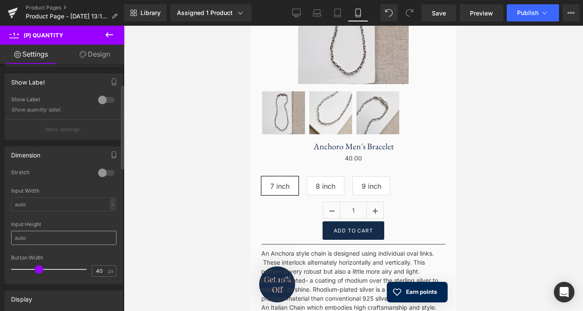
scroll to position [0, 0]
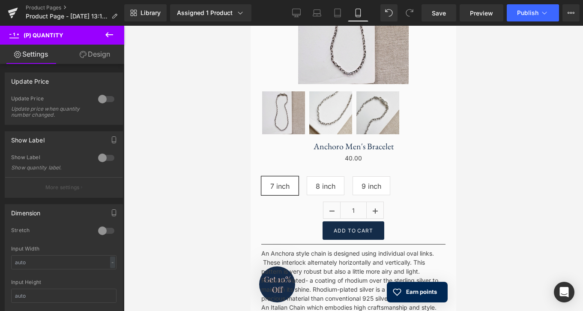
click at [107, 33] on icon at bounding box center [109, 35] width 10 height 10
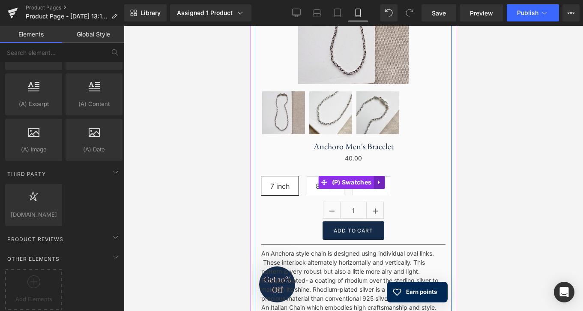
click at [378, 179] on link at bounding box center [379, 182] width 11 height 13
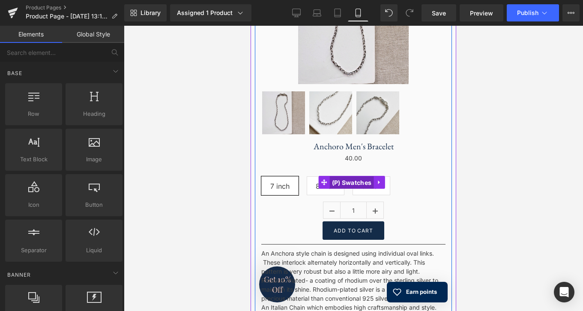
click at [341, 180] on span "(P) Swatches" at bounding box center [352, 182] width 44 height 13
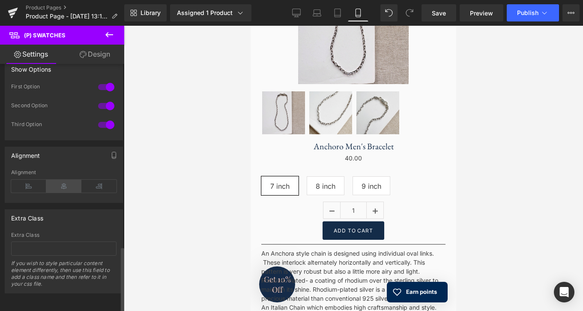
scroll to position [685, 0]
click at [58, 180] on icon at bounding box center [63, 186] width 35 height 13
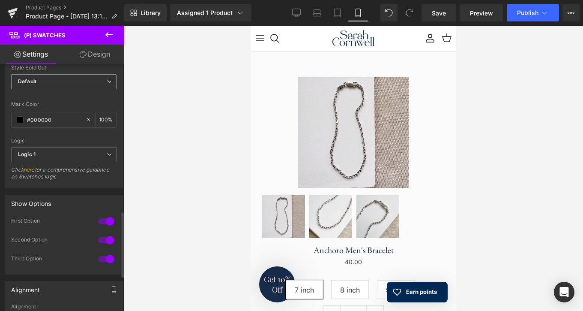
scroll to position [544, 0]
click at [101, 55] on link "Design" at bounding box center [95, 54] width 62 height 19
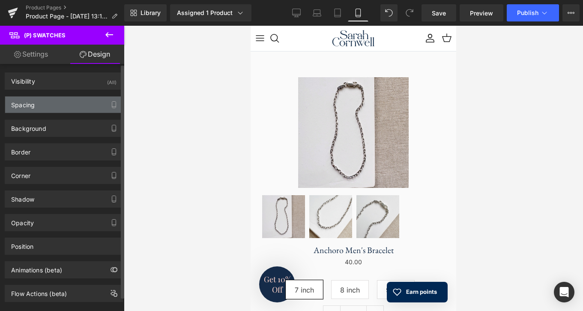
click at [83, 100] on div "Spacing" at bounding box center [63, 104] width 117 height 16
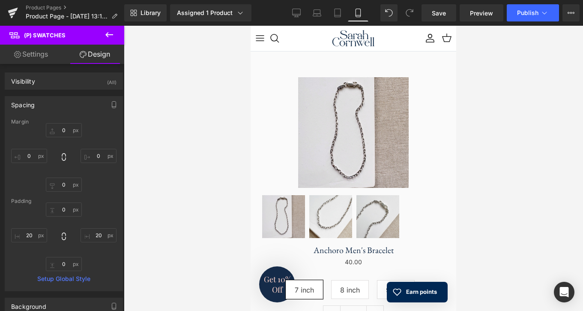
click at [35, 57] on link "Settings" at bounding box center [31, 54] width 62 height 19
type input "100"
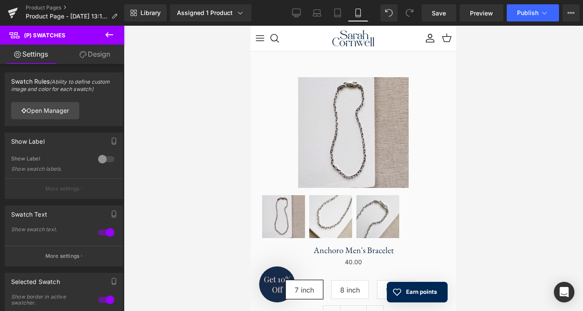
scroll to position [0, 0]
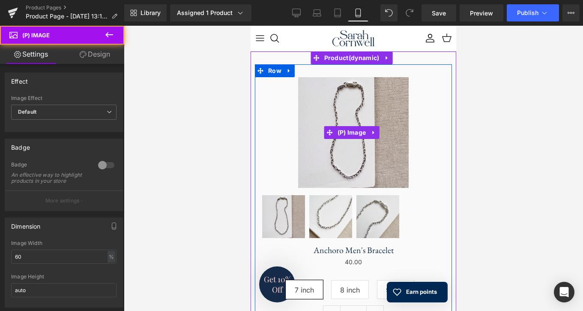
click at [284, 121] on div "Sale Off" at bounding box center [353, 132] width 184 height 111
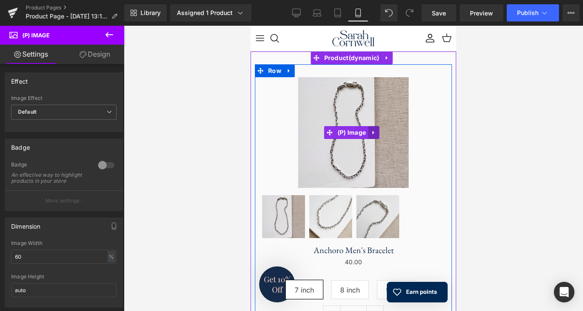
click at [375, 130] on link at bounding box center [373, 132] width 11 height 13
click at [340, 132] on span "(P) Image" at bounding box center [335, 132] width 33 height 13
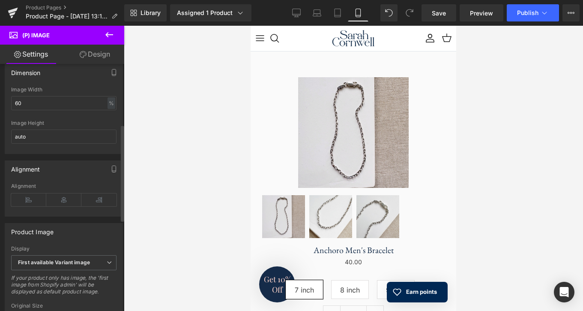
scroll to position [154, 0]
click at [57, 204] on icon at bounding box center [63, 199] width 35 height 13
click at [29, 205] on icon at bounding box center [28, 199] width 35 height 13
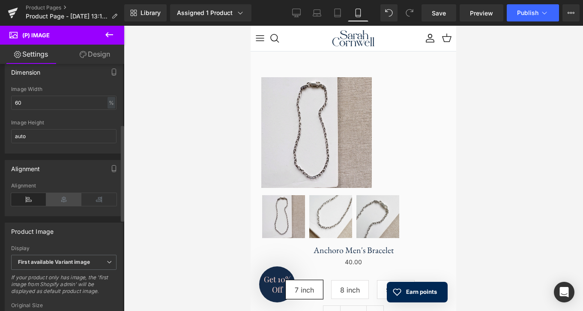
click at [63, 205] on icon at bounding box center [63, 199] width 35 height 13
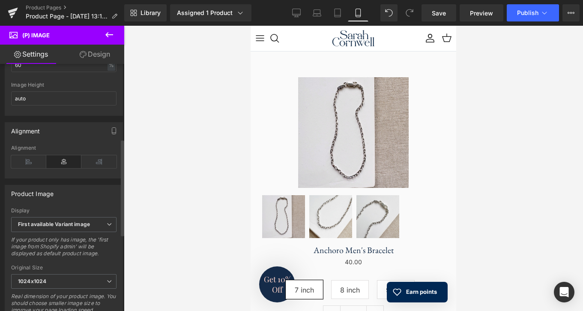
scroll to position [196, 0]
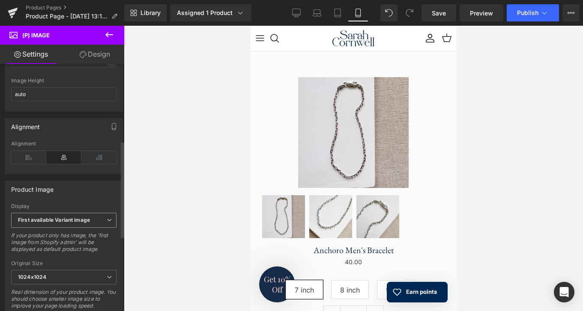
click at [107, 222] on icon at bounding box center [109, 219] width 5 height 5
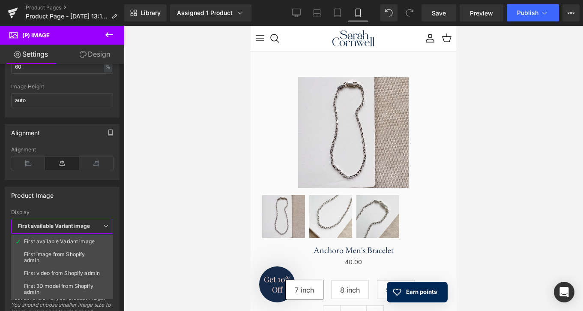
click at [146, 244] on div at bounding box center [353, 168] width 459 height 285
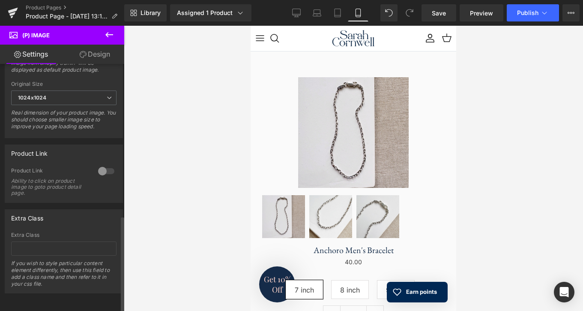
scroll to position [387, 0]
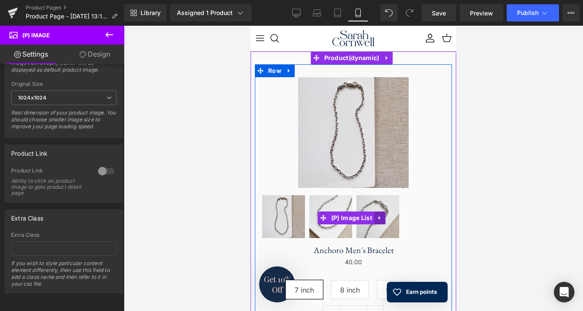
click at [381, 217] on link at bounding box center [379, 217] width 11 height 13
click at [342, 216] on span "(P) Image List" at bounding box center [351, 218] width 45 height 13
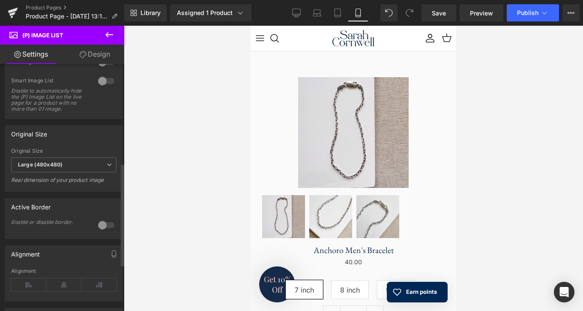
scroll to position [248, 0]
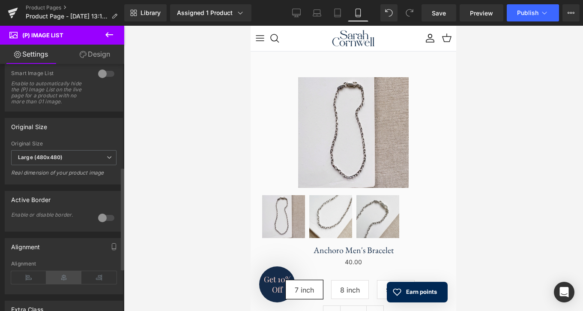
click at [62, 284] on icon at bounding box center [63, 277] width 35 height 13
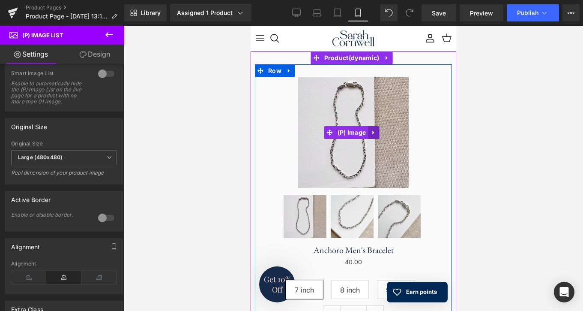
click at [375, 130] on link at bounding box center [373, 132] width 11 height 13
click at [336, 131] on span "(P) Image" at bounding box center [351, 132] width 33 height 13
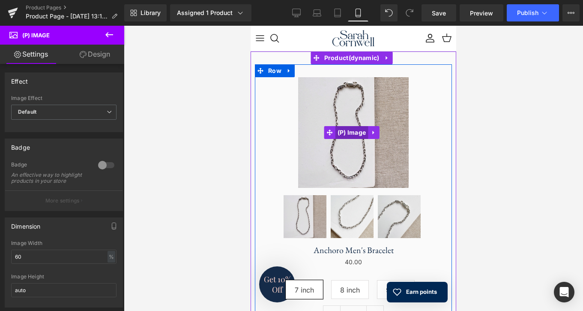
click at [361, 130] on span "(P) Image" at bounding box center [351, 132] width 33 height 13
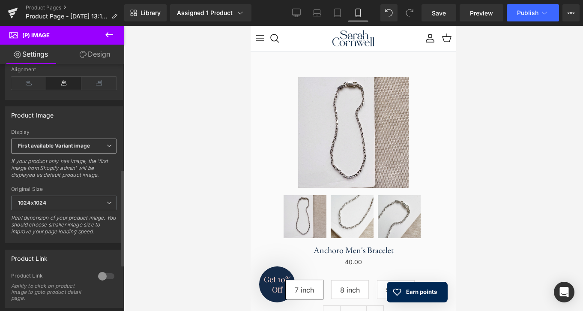
scroll to position [272, 0]
click at [108, 204] on icon at bounding box center [109, 200] width 5 height 5
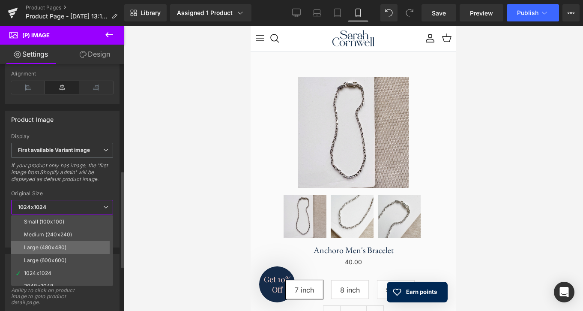
click at [85, 246] on li "Large (480x480)" at bounding box center [64, 247] width 106 height 13
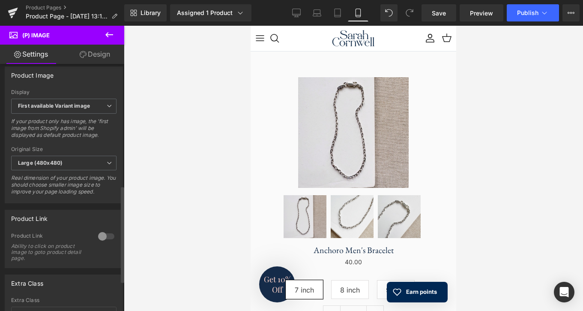
scroll to position [306, 0]
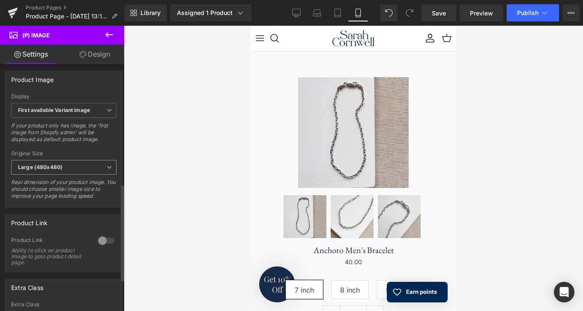
click at [107, 170] on icon at bounding box center [109, 167] width 5 height 5
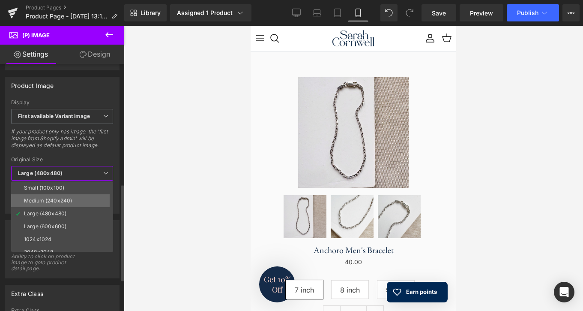
click at [87, 199] on li "Medium (240x240)" at bounding box center [64, 200] width 106 height 13
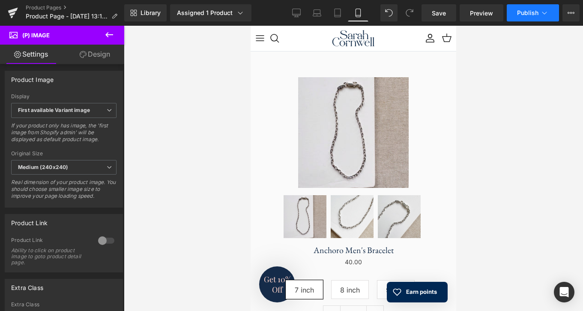
click at [518, 13] on span "Publish" at bounding box center [527, 12] width 21 height 7
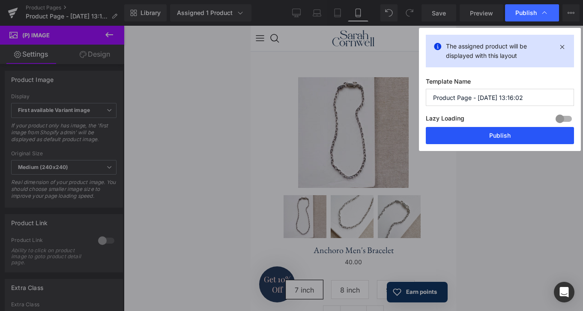
click at [497, 133] on button "Publish" at bounding box center [500, 135] width 148 height 17
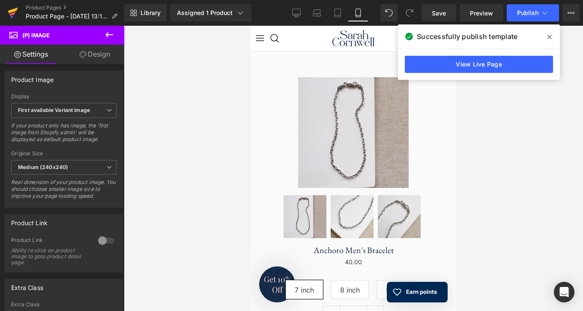
click at [10, 0] on link at bounding box center [13, 13] width 26 height 26
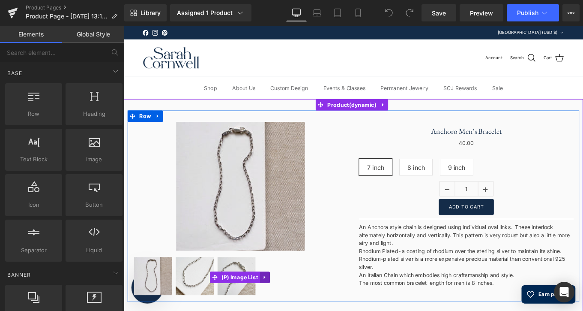
click at [281, 309] on link at bounding box center [283, 309] width 11 height 13
click at [238, 309] on span "(P) Image List" at bounding box center [237, 309] width 45 height 13
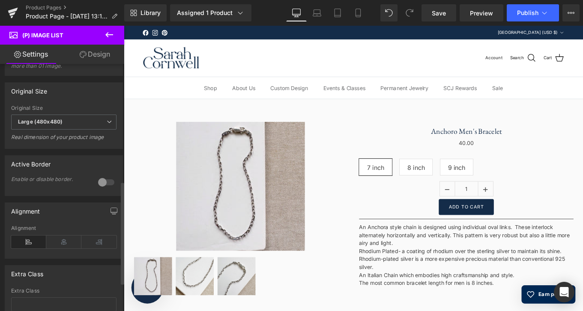
scroll to position [284, 0]
click at [58, 247] on icon at bounding box center [63, 240] width 35 height 13
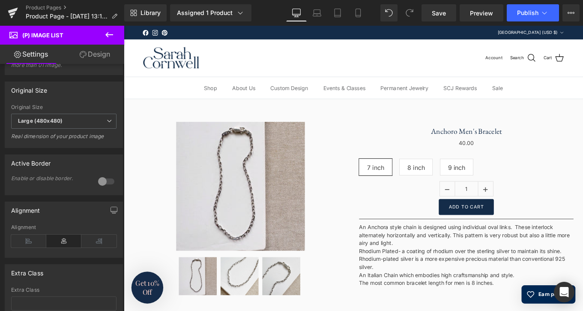
scroll to position [0, 0]
click at [359, 14] on icon at bounding box center [358, 13] width 9 height 9
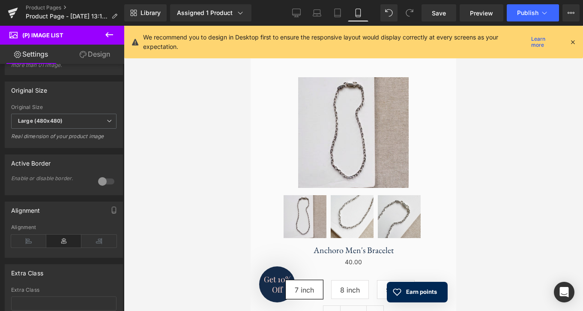
click at [574, 42] on icon at bounding box center [573, 42] width 8 height 8
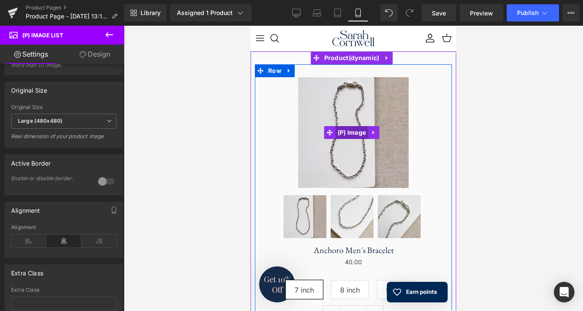
click at [356, 132] on span "(P) Image" at bounding box center [351, 132] width 33 height 13
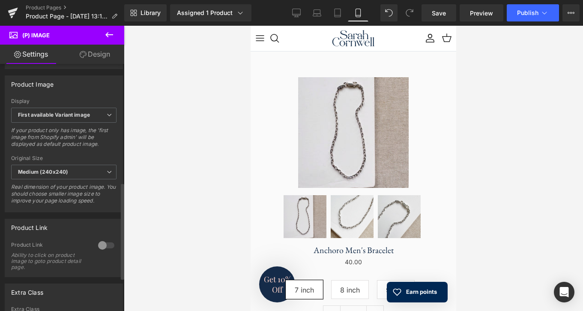
scroll to position [302, 0]
click at [54, 174] on b "Medium (240x240)" at bounding box center [43, 171] width 50 height 6
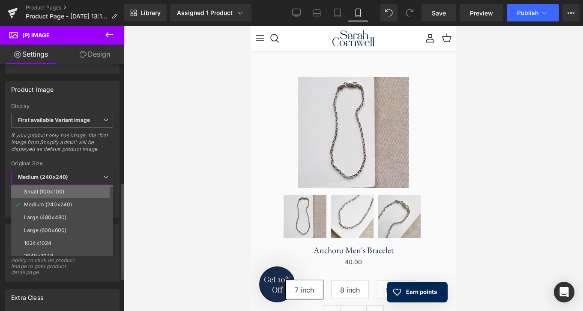
click at [49, 192] on div "Small (100x100)" at bounding box center [44, 192] width 40 height 6
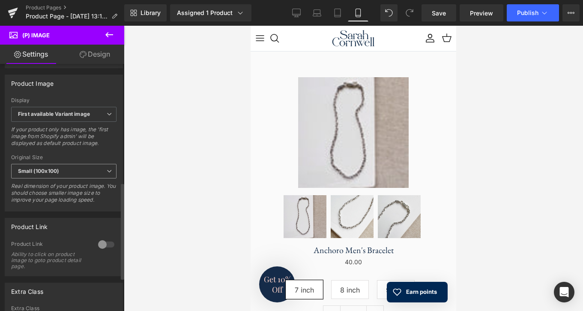
click at [60, 178] on span "Small (100x100)" at bounding box center [63, 171] width 105 height 15
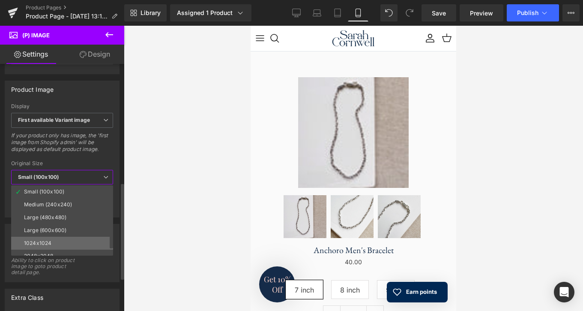
click at [60, 240] on li "1024x1024" at bounding box center [64, 243] width 106 height 13
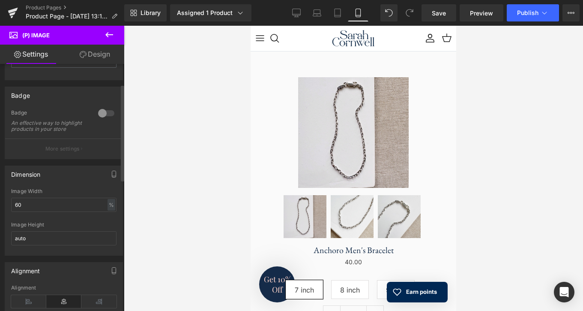
scroll to position [51, 0]
click at [58, 212] on input "60" at bounding box center [63, 205] width 105 height 14
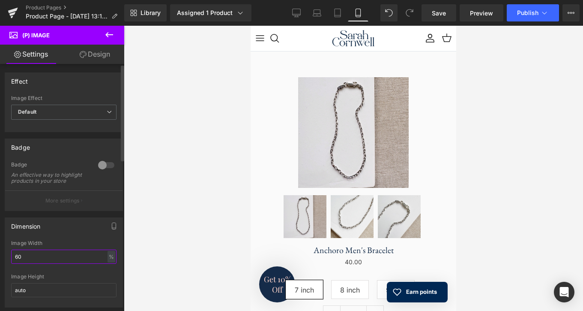
scroll to position [0, 0]
click at [66, 111] on span "Default" at bounding box center [63, 112] width 105 height 15
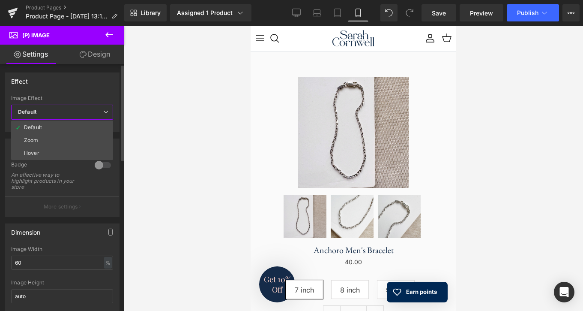
click at [66, 111] on span "Default" at bounding box center [62, 112] width 102 height 15
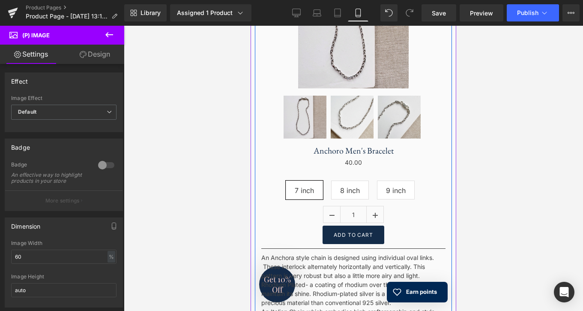
scroll to position [99, 0]
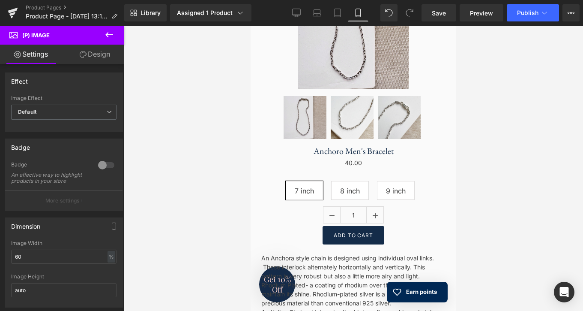
click at [92, 58] on link "Design" at bounding box center [95, 54] width 62 height 19
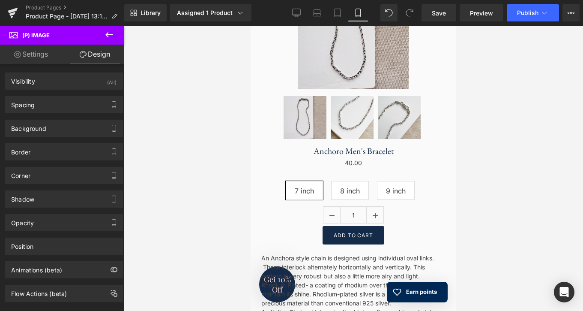
type input "0"
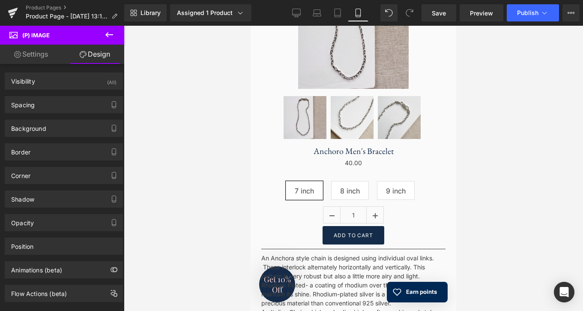
type input "0"
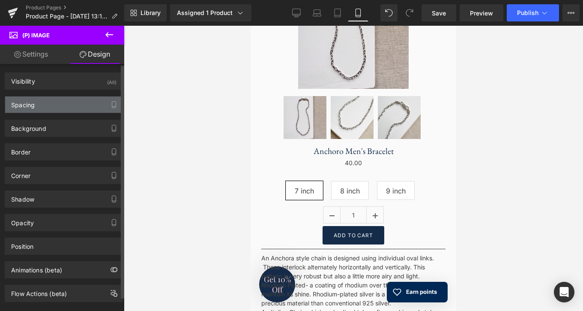
click at [43, 105] on div "Spacing" at bounding box center [63, 104] width 117 height 16
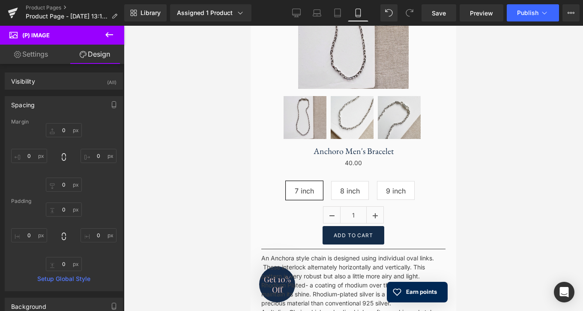
click at [42, 53] on link "Settings" at bounding box center [31, 54] width 62 height 19
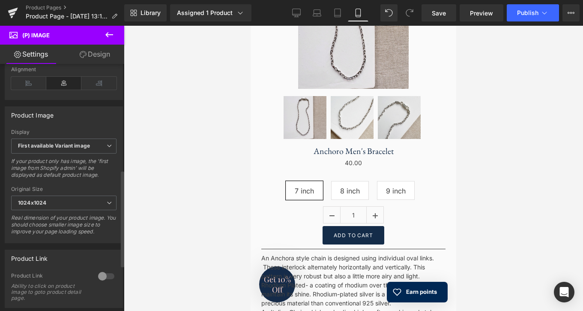
scroll to position [271, 0]
click at [65, 148] on b "First available Variant image" at bounding box center [54, 144] width 72 height 6
click at [148, 183] on div at bounding box center [353, 168] width 459 height 285
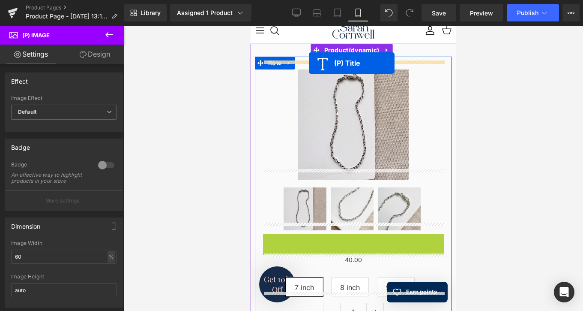
scroll to position [0, 0]
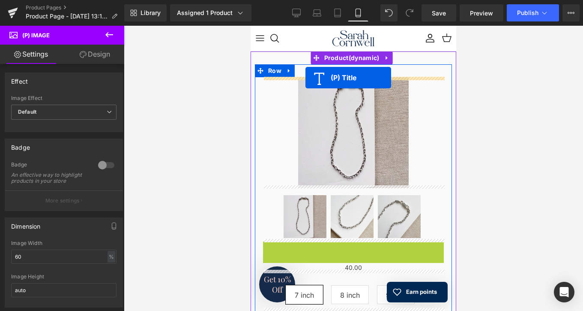
drag, startPoint x: 333, startPoint y: 230, endPoint x: 306, endPoint y: 78, distance: 155.0
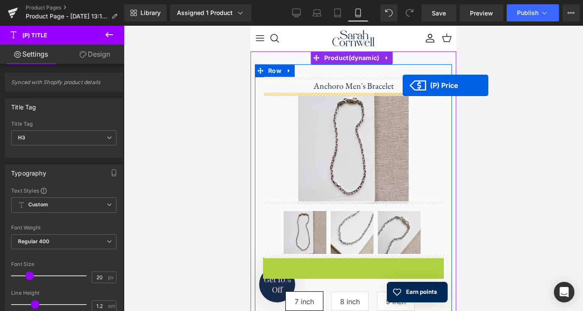
drag, startPoint x: 330, startPoint y: 171, endPoint x: 403, endPoint y: 85, distance: 112.8
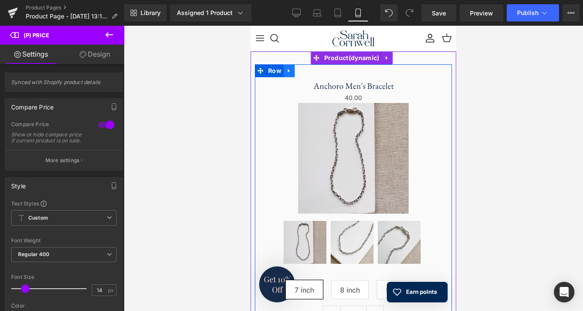
click at [288, 70] on link at bounding box center [289, 70] width 11 height 13
click at [276, 71] on span "Row" at bounding box center [275, 70] width 18 height 13
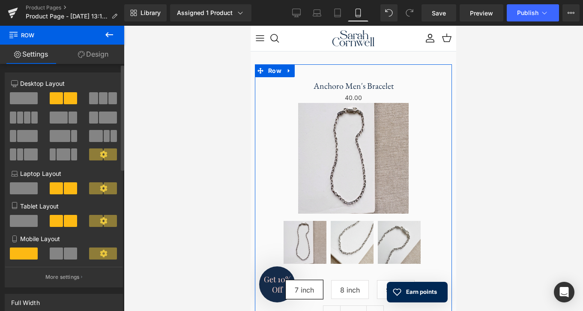
click at [25, 117] on span at bounding box center [27, 117] width 6 height 12
type input "1200"
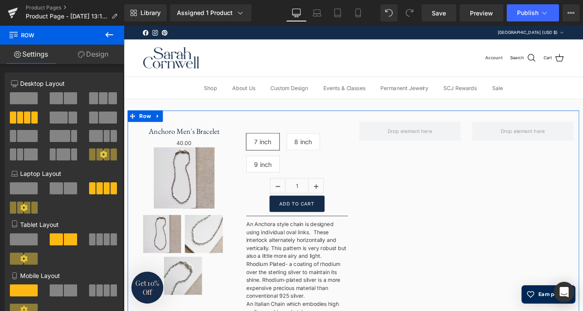
scroll to position [57, 0]
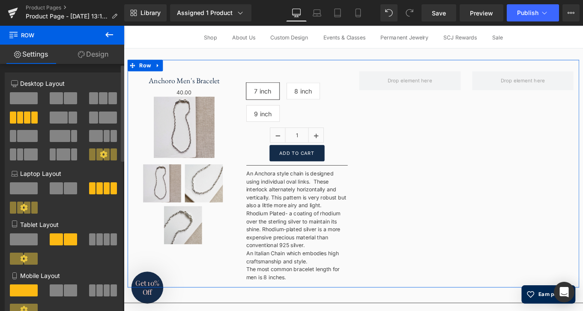
click at [25, 100] on span at bounding box center [24, 98] width 28 height 12
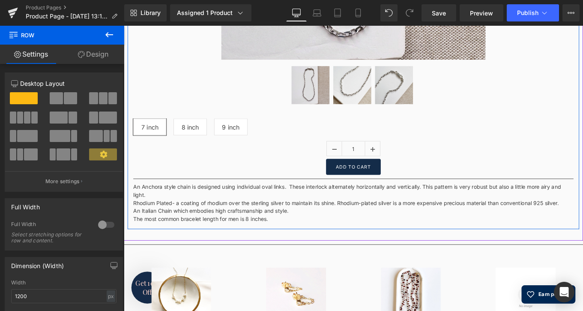
scroll to position [398, 0]
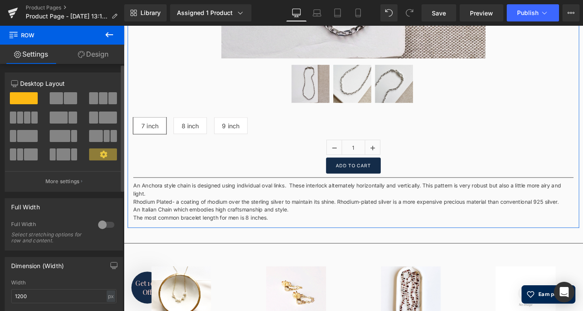
click at [64, 96] on span at bounding box center [70, 98] width 13 height 12
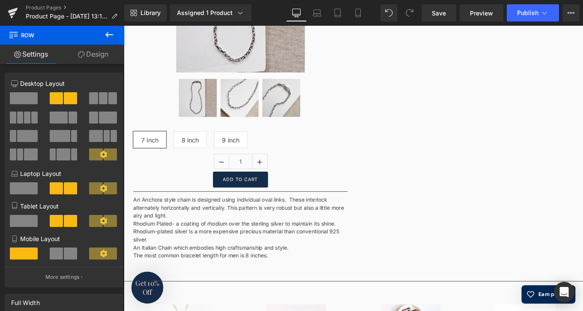
scroll to position [231, 0]
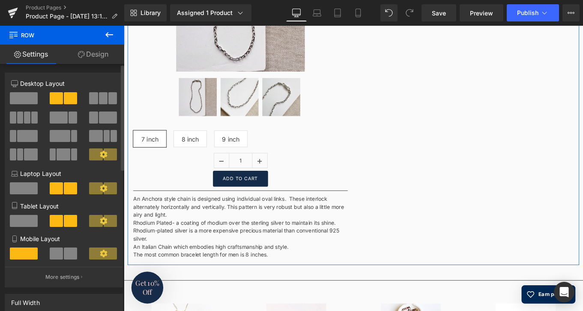
click at [20, 100] on span at bounding box center [24, 98] width 28 height 12
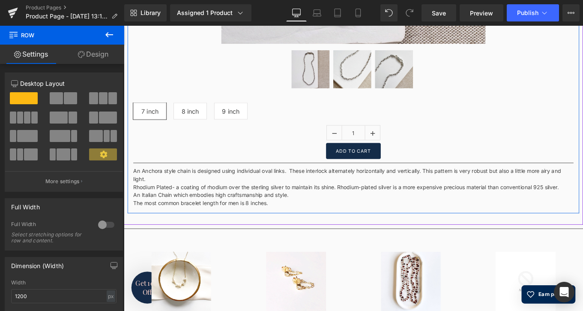
scroll to position [416, 0]
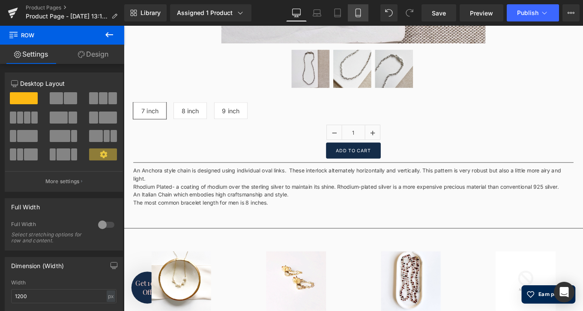
click at [360, 14] on icon at bounding box center [358, 13] width 9 height 9
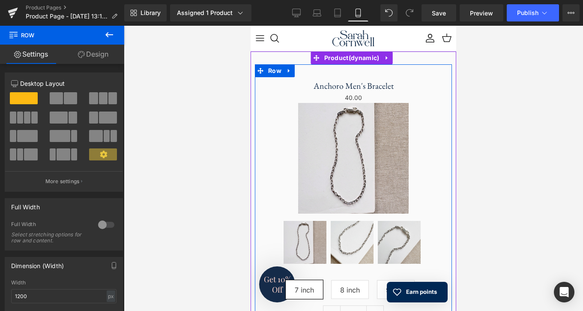
scroll to position [0, 0]
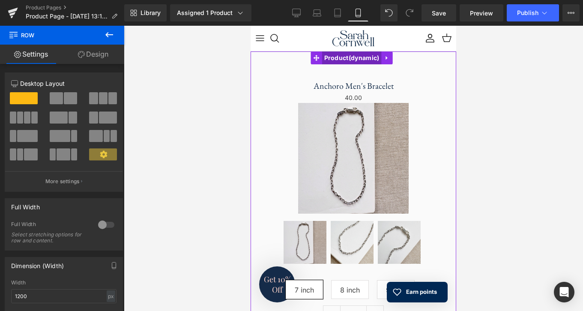
click at [345, 57] on span "Product" at bounding box center [352, 57] width 60 height 13
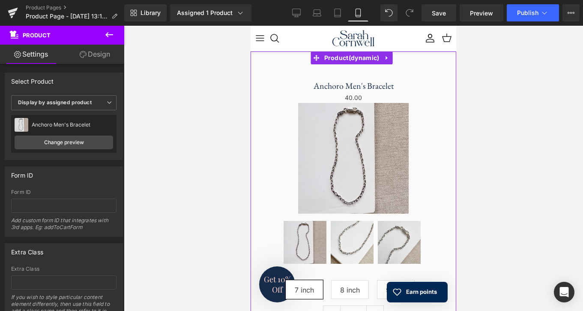
click at [104, 52] on link "Design" at bounding box center [95, 54] width 62 height 19
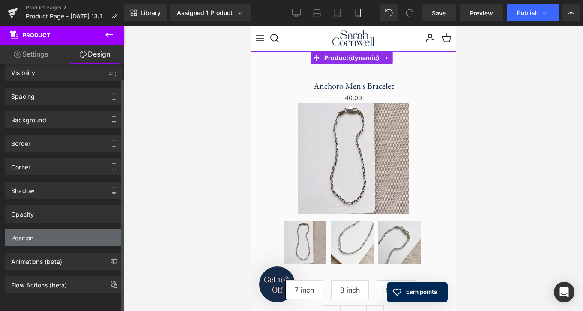
scroll to position [15, 0]
click at [60, 234] on div "Position" at bounding box center [63, 237] width 117 height 16
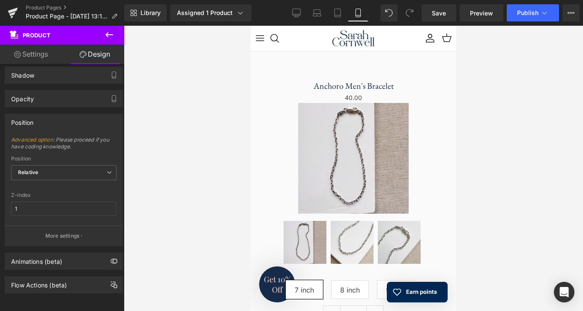
scroll to position [0, 0]
click at [437, 17] on span "Save" at bounding box center [439, 13] width 14 height 9
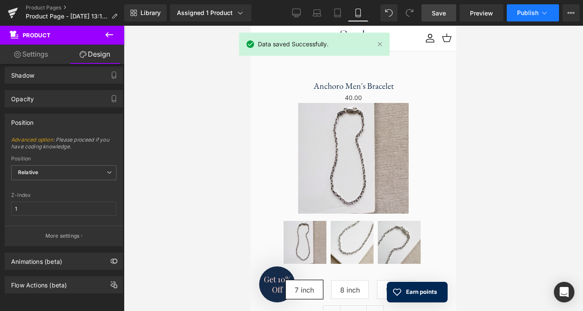
click at [532, 13] on span "Publish" at bounding box center [527, 12] width 21 height 7
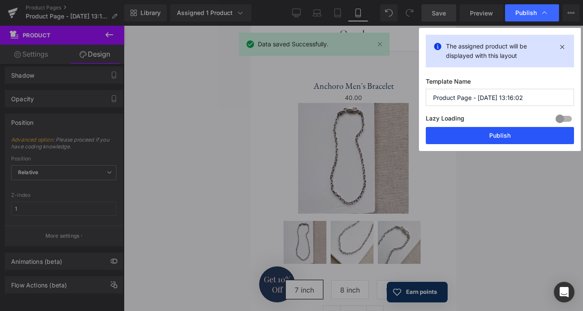
click at [491, 135] on button "Publish" at bounding box center [500, 135] width 148 height 17
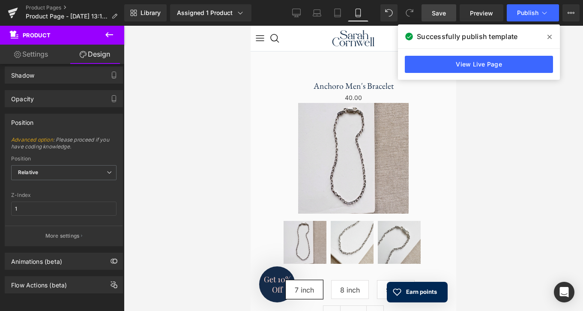
click at [108, 40] on button at bounding box center [109, 35] width 30 height 19
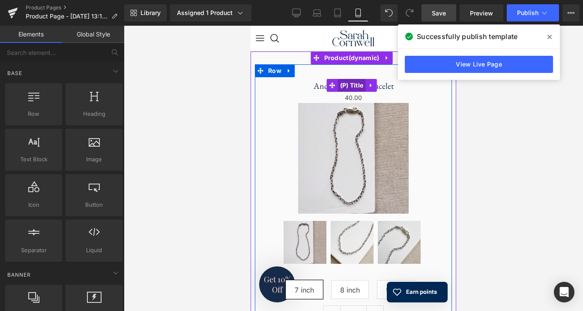
click at [358, 87] on span "(P) Title" at bounding box center [352, 85] width 28 height 13
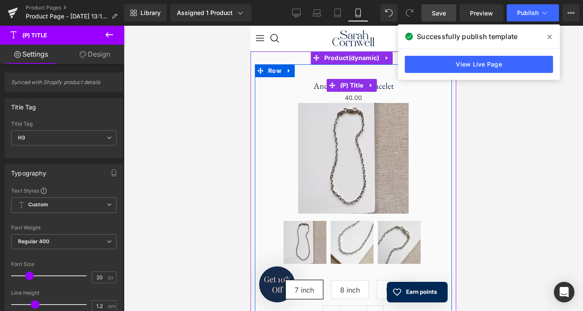
click at [551, 36] on icon at bounding box center [550, 36] width 4 height 7
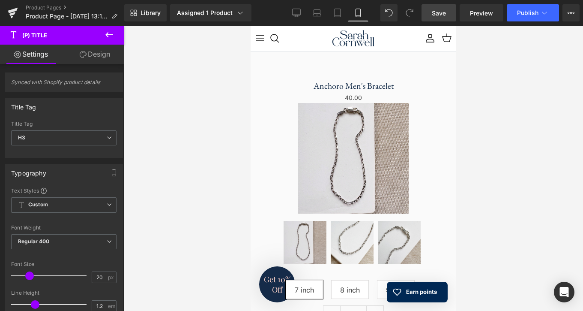
click at [111, 36] on icon at bounding box center [109, 35] width 10 height 10
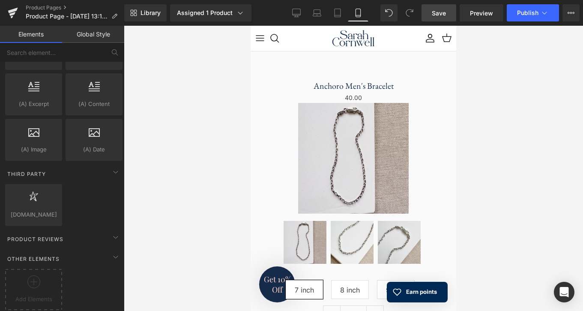
scroll to position [1641, 0]
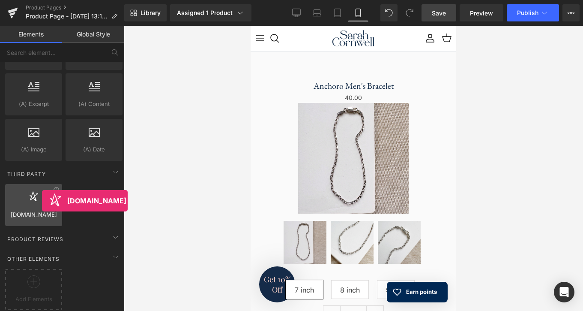
click at [42, 201] on div at bounding box center [34, 200] width 52 height 19
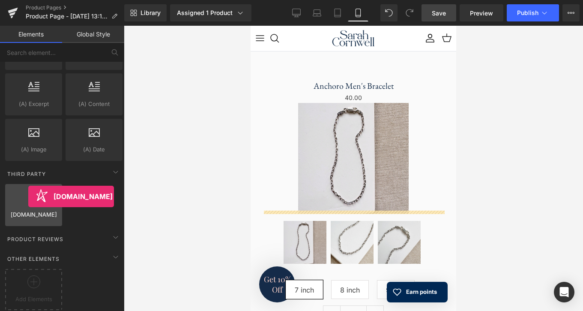
drag, startPoint x: 42, startPoint y: 201, endPoint x: 28, endPoint y: 196, distance: 14.9
click at [28, 196] on div at bounding box center [34, 200] width 52 height 19
drag, startPoint x: 28, startPoint y: 196, endPoint x: 19, endPoint y: 196, distance: 9.0
click at [19, 196] on div at bounding box center [34, 200] width 52 height 19
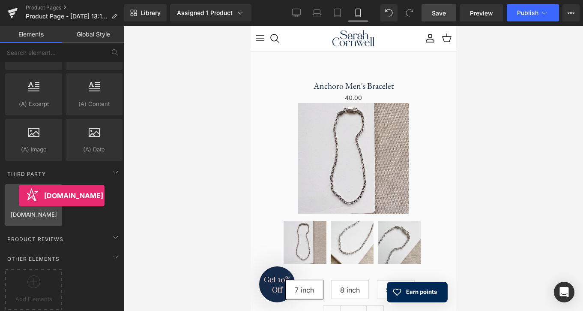
click at [19, 195] on div at bounding box center [34, 200] width 52 height 19
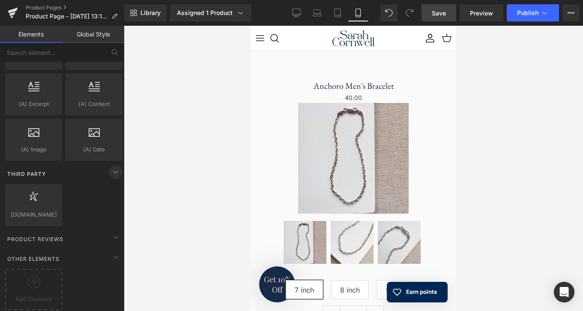
click at [112, 168] on icon at bounding box center [116, 172] width 10 height 10
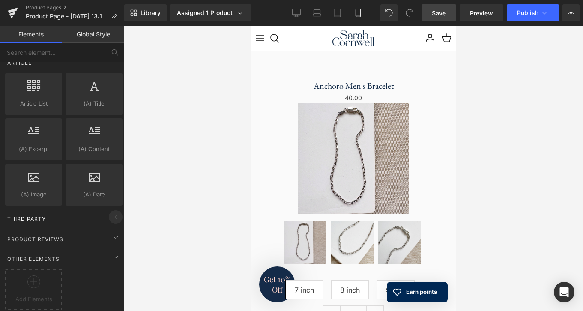
scroll to position [1596, 0]
click at [114, 212] on icon at bounding box center [116, 217] width 10 height 10
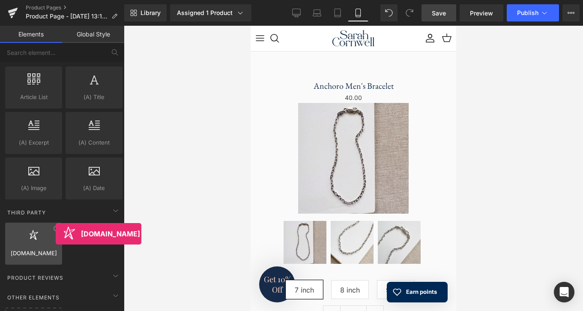
click at [56, 234] on div at bounding box center [34, 238] width 52 height 19
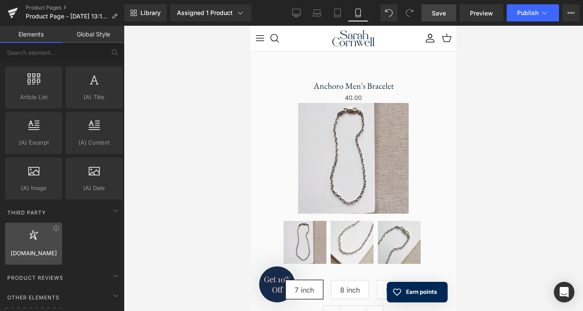
click at [24, 240] on div at bounding box center [34, 238] width 52 height 19
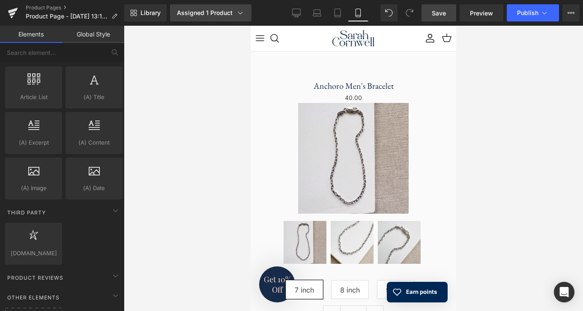
click at [207, 16] on div "Assigned 1 Product" at bounding box center [211, 13] width 68 height 9
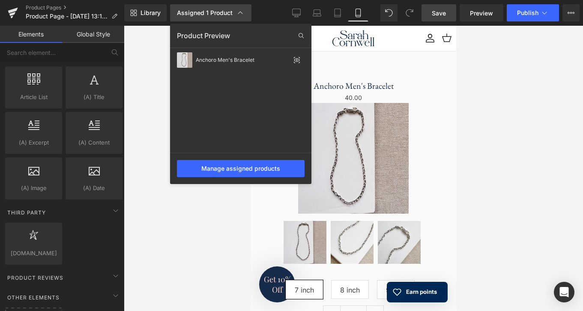
click at [207, 16] on div "Assigned 1 Product" at bounding box center [211, 13] width 68 height 9
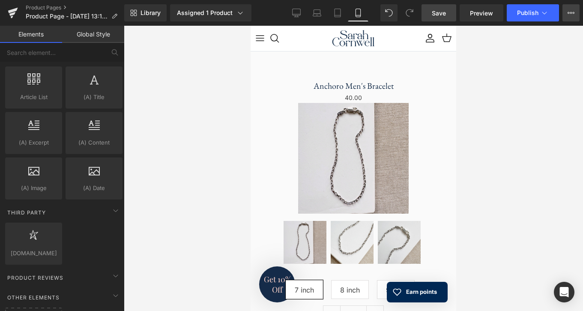
click at [577, 15] on button "View Live Page View with current Template Save Template to Library Schedule Pub…" at bounding box center [571, 12] width 17 height 17
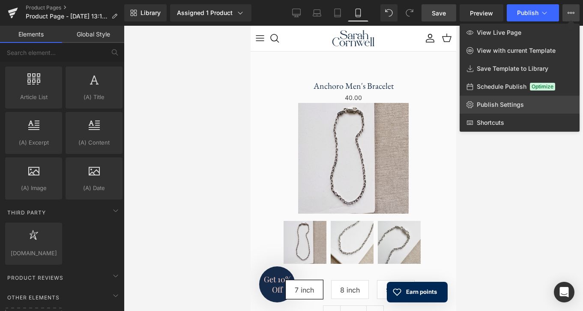
click at [503, 104] on span "Publish Settings" at bounding box center [500, 105] width 47 height 8
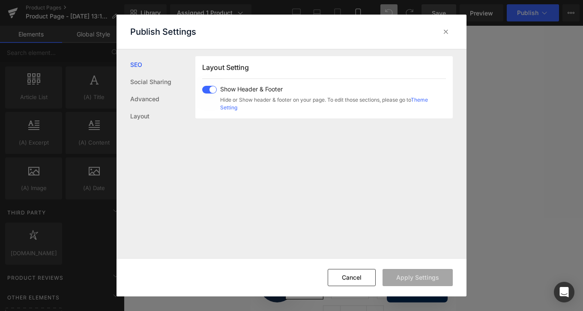
scroll to position [212, 0]
click at [354, 275] on button "Cancel" at bounding box center [352, 277] width 48 height 17
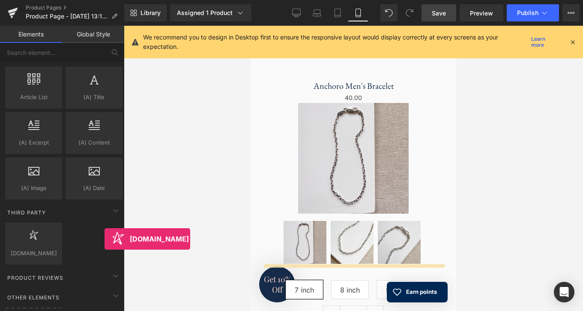
drag, startPoint x: 56, startPoint y: 232, endPoint x: 156, endPoint y: 255, distance: 102.4
click at [156, 255] on div "[DOMAIN_NAME] You are previewing how the will restyle your page. You can not ed…" at bounding box center [291, 162] width 583 height 325
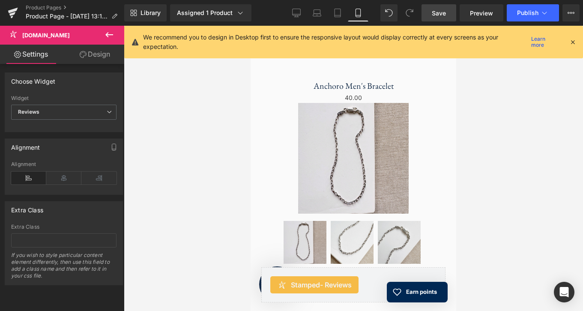
click at [107, 34] on icon at bounding box center [109, 34] width 8 height 5
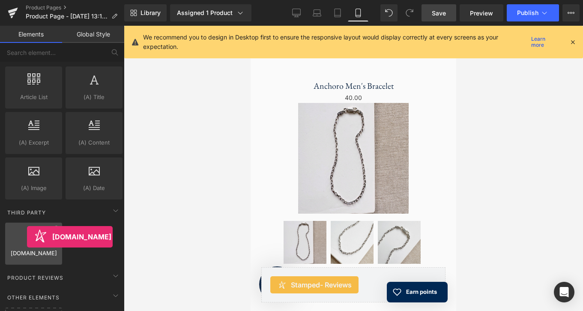
click at [28, 237] on icon at bounding box center [33, 234] width 11 height 11
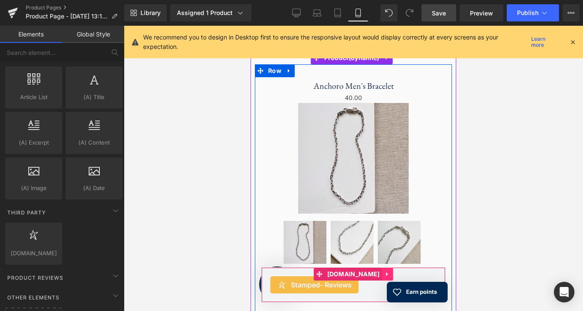
click at [382, 271] on link at bounding box center [387, 273] width 11 height 13
click at [387, 269] on link at bounding box center [392, 273] width 11 height 13
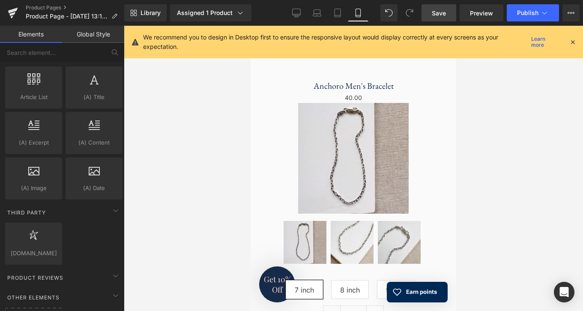
click at [571, 40] on icon at bounding box center [573, 42] width 8 height 8
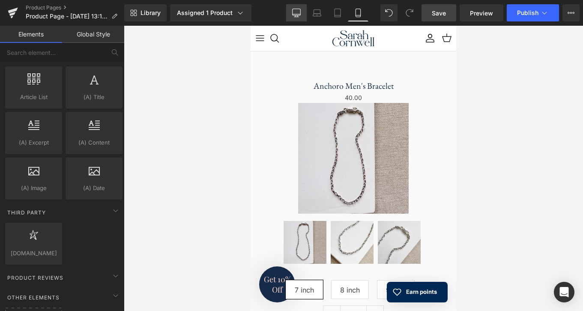
click at [299, 18] on link "Desktop" at bounding box center [296, 12] width 21 height 17
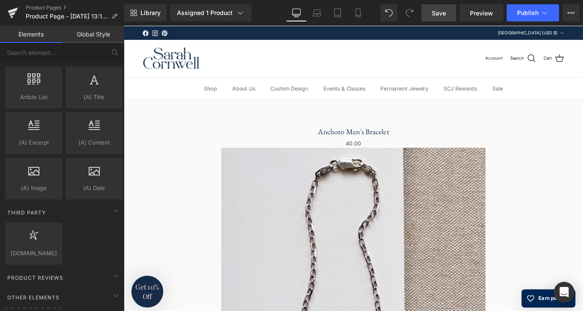
scroll to position [83, 0]
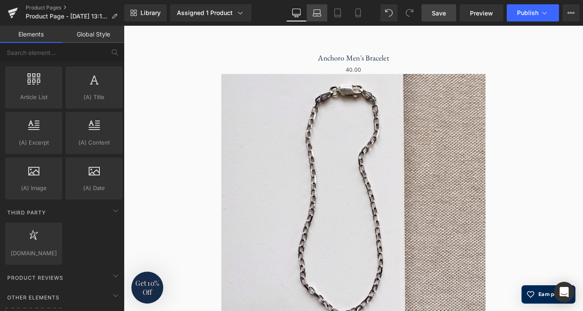
click at [315, 14] on icon at bounding box center [317, 13] width 9 height 9
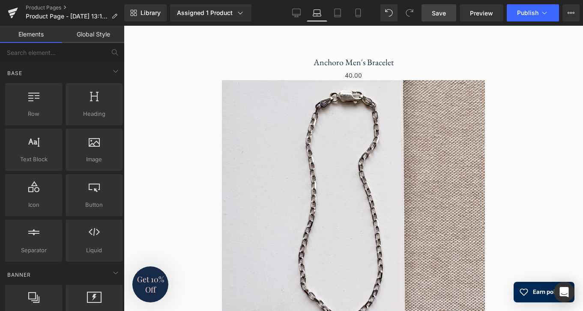
scroll to position [0, 0]
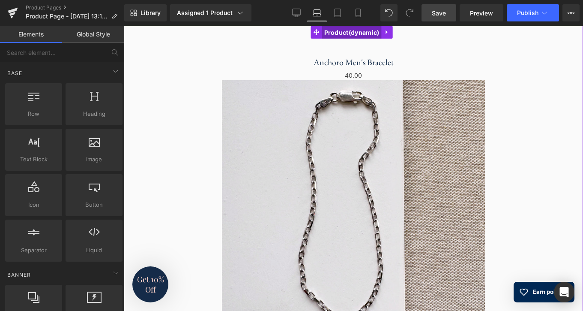
click at [366, 33] on span "Product" at bounding box center [352, 32] width 60 height 13
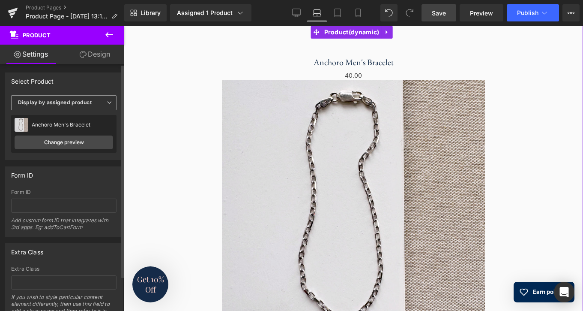
click at [72, 105] on b "Display by assigned product" at bounding box center [55, 102] width 74 height 6
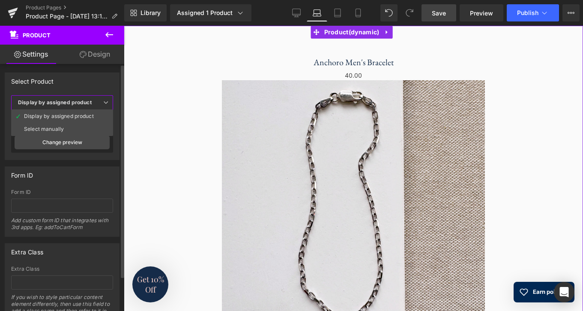
click at [72, 105] on b "Display by assigned product" at bounding box center [55, 102] width 74 height 6
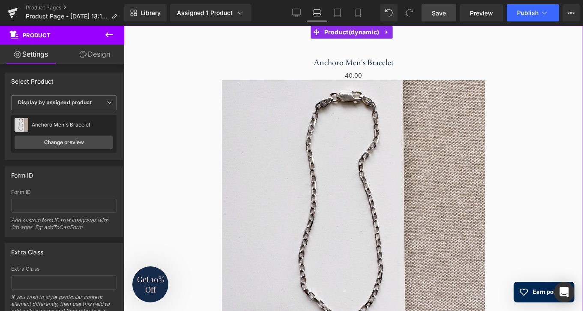
click at [101, 55] on link "Design" at bounding box center [95, 54] width 62 height 19
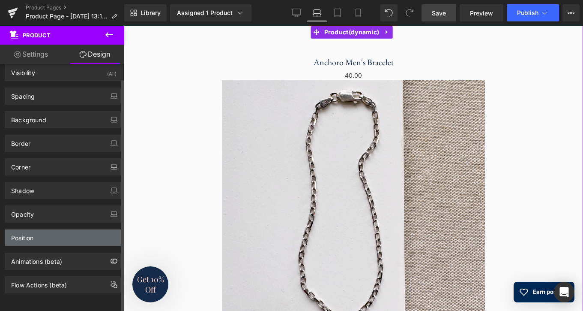
scroll to position [15, 0]
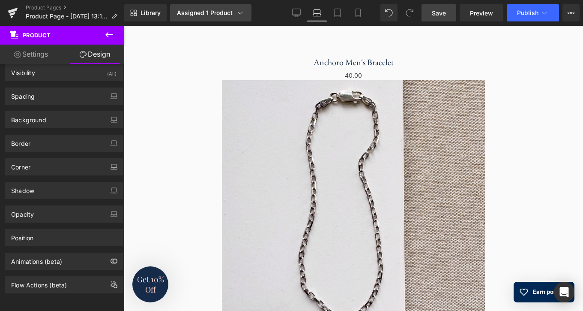
click at [223, 17] on div "Assigned 1 Product" at bounding box center [211, 13] width 68 height 9
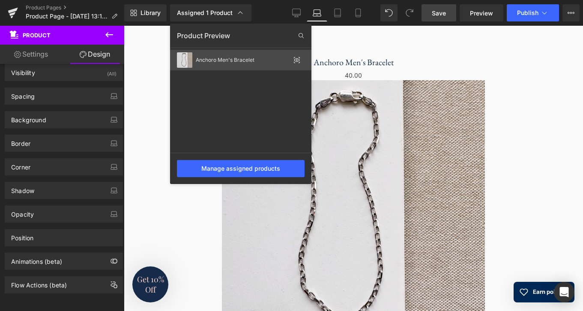
click at [258, 59] on div "Anchoro Men's Bracelet" at bounding box center [243, 60] width 94 height 6
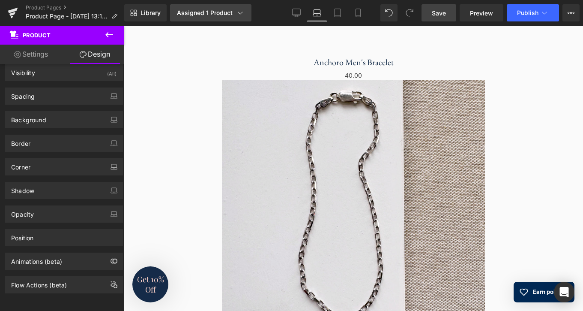
click at [239, 12] on icon at bounding box center [240, 13] width 9 height 9
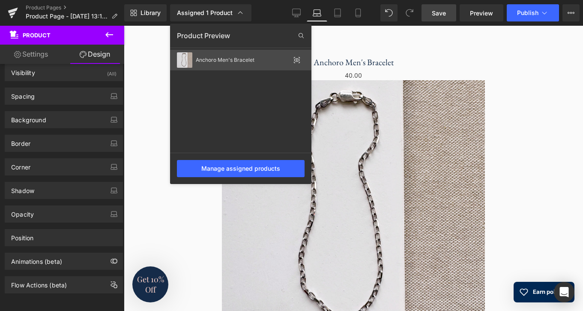
click at [286, 63] on div "Anchoro Men's Bracelet" at bounding box center [240, 60] width 141 height 21
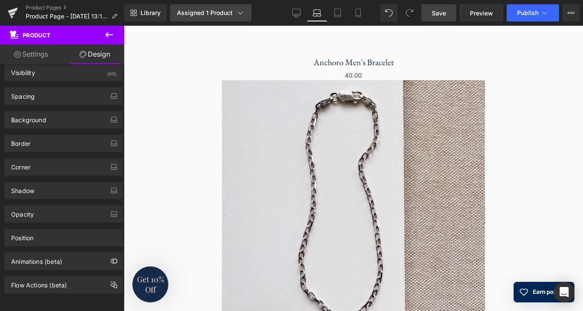
click at [192, 13] on div "Assigned 1 Product" at bounding box center [211, 13] width 68 height 9
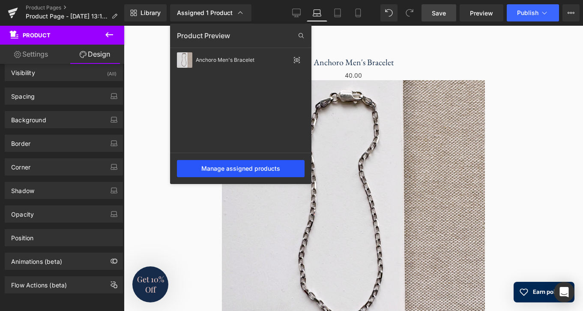
click at [223, 167] on div "Manage assigned products" at bounding box center [241, 168] width 128 height 17
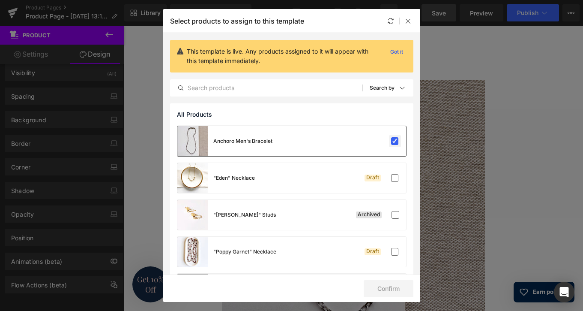
click at [392, 141] on label at bounding box center [395, 141] width 8 height 8
click at [395, 141] on input "checkbox" at bounding box center [395, 141] width 0 height 0
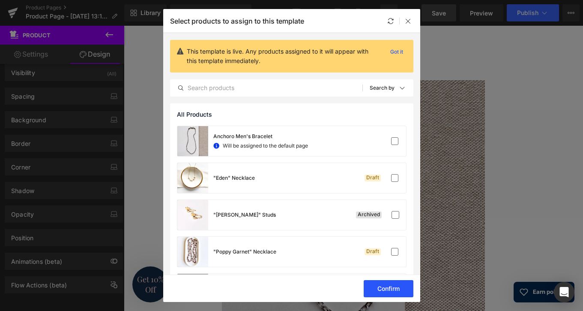
click at [395, 287] on button "Confirm" at bounding box center [389, 288] width 50 height 17
